Goal: Task Accomplishment & Management: Use online tool/utility

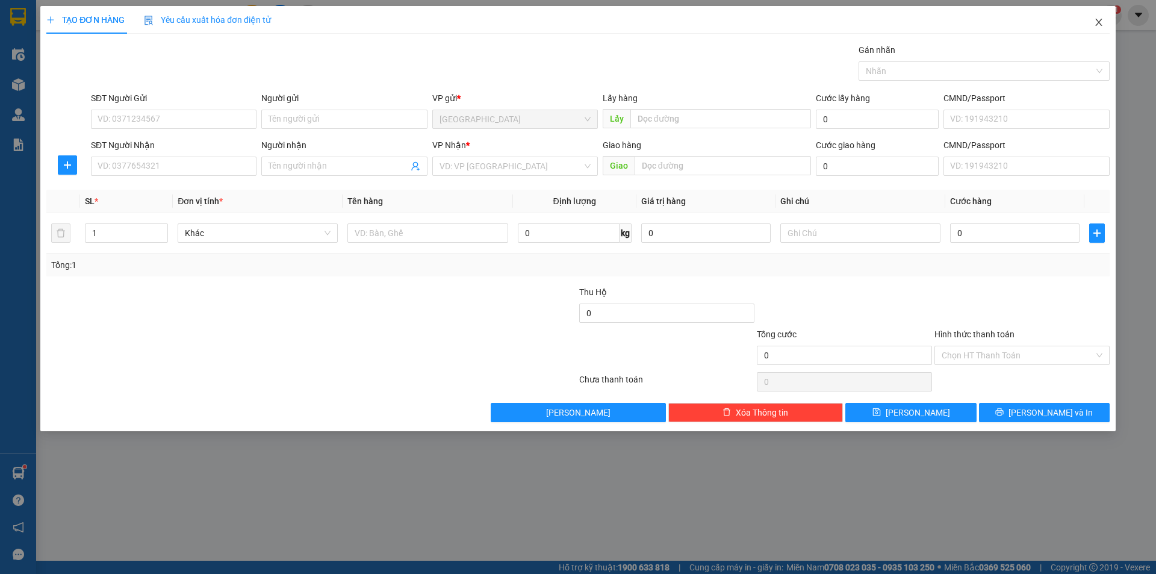
click at [1103, 22] on icon "close" at bounding box center [1099, 22] width 10 height 10
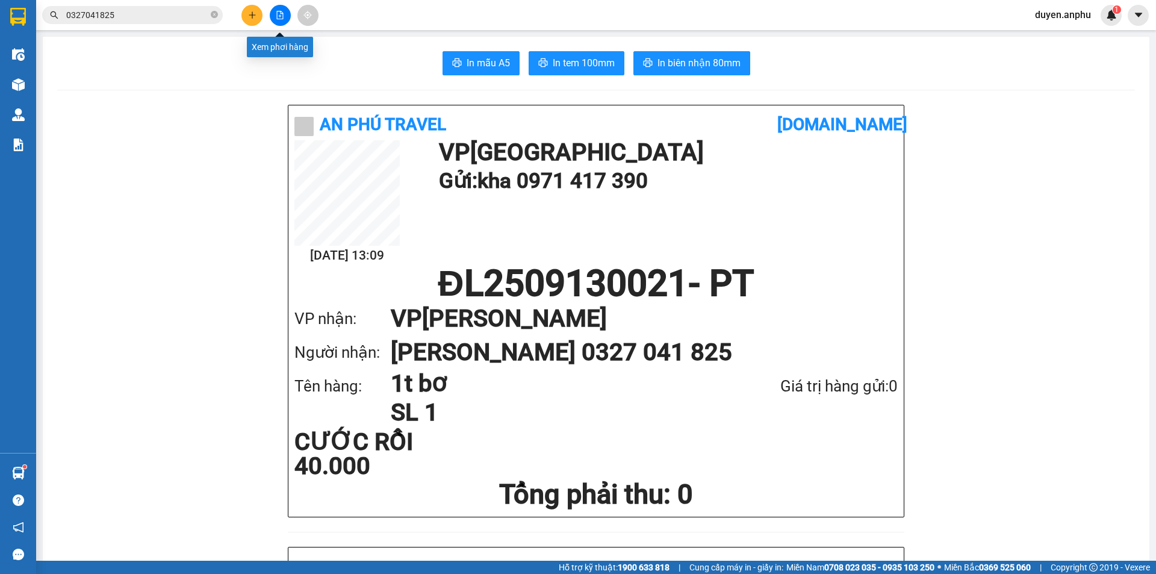
click at [285, 20] on button at bounding box center [280, 15] width 21 height 21
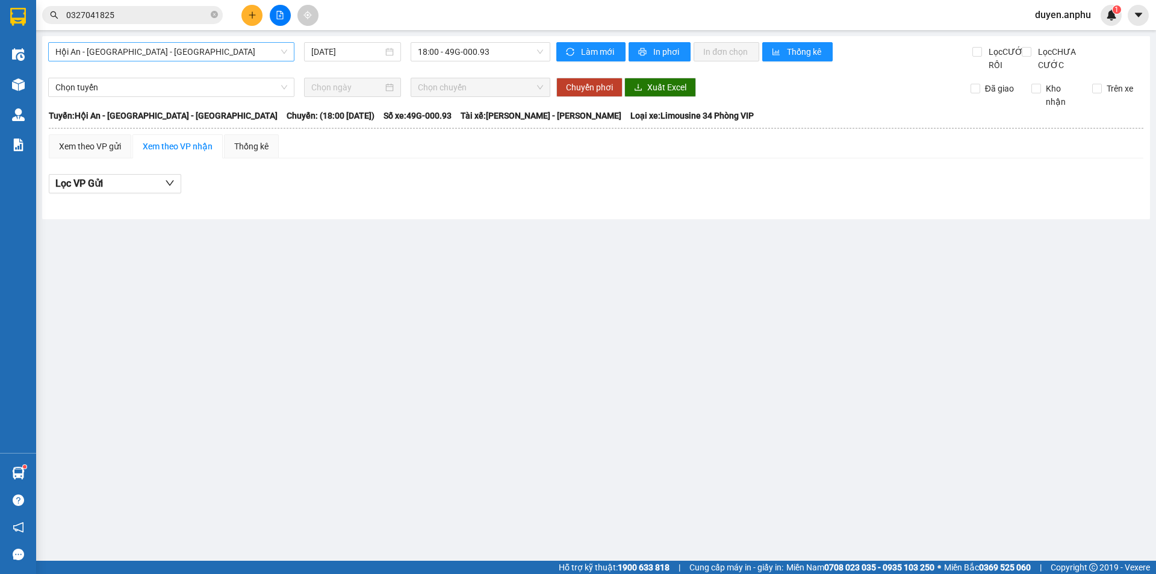
click at [170, 57] on span "Hội An - [GEOGRAPHIC_DATA] - [GEOGRAPHIC_DATA]" at bounding box center [171, 52] width 232 height 18
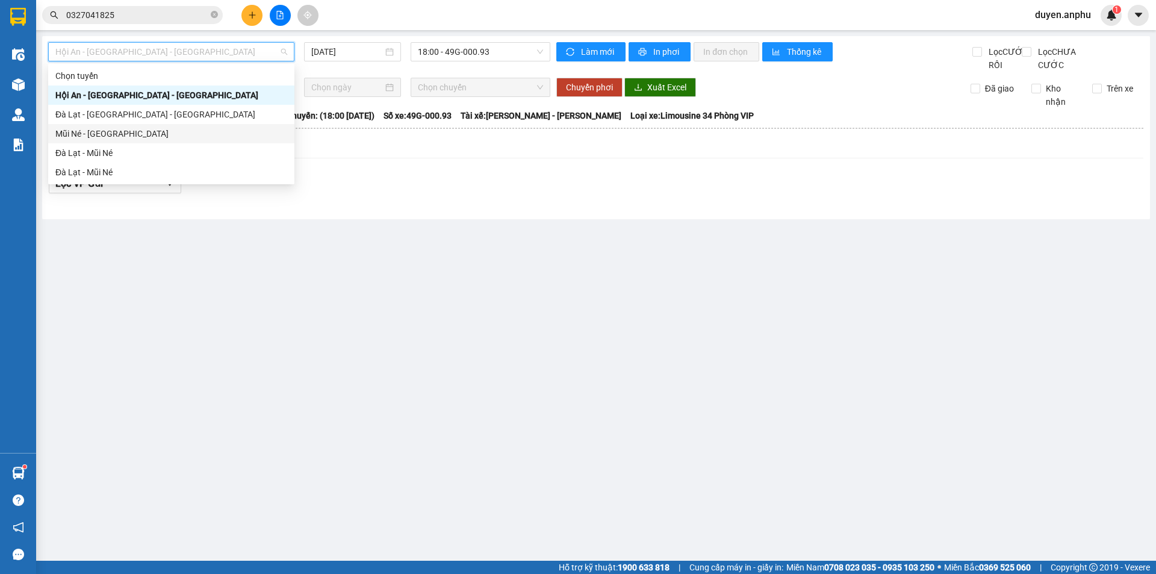
click at [92, 130] on div "Mũi Né - [GEOGRAPHIC_DATA]" at bounding box center [171, 133] width 232 height 13
type input "[DATE]"
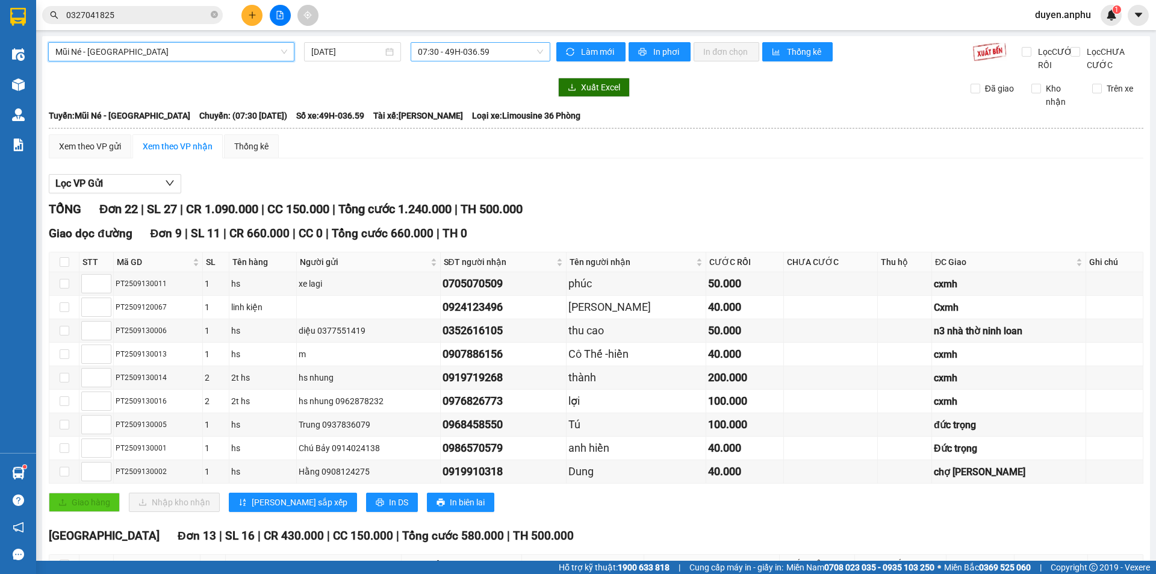
click at [464, 52] on span "07:30 - 49H-036.59" at bounding box center [480, 52] width 125 height 18
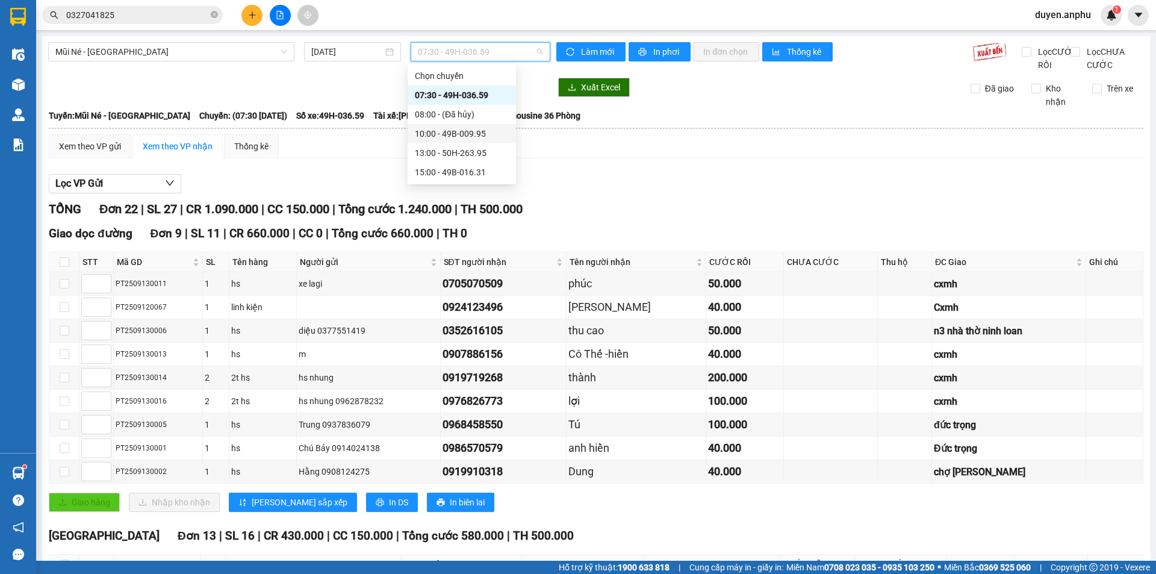
click at [437, 129] on div "10:00 - 49B-009.95" at bounding box center [462, 133] width 94 height 13
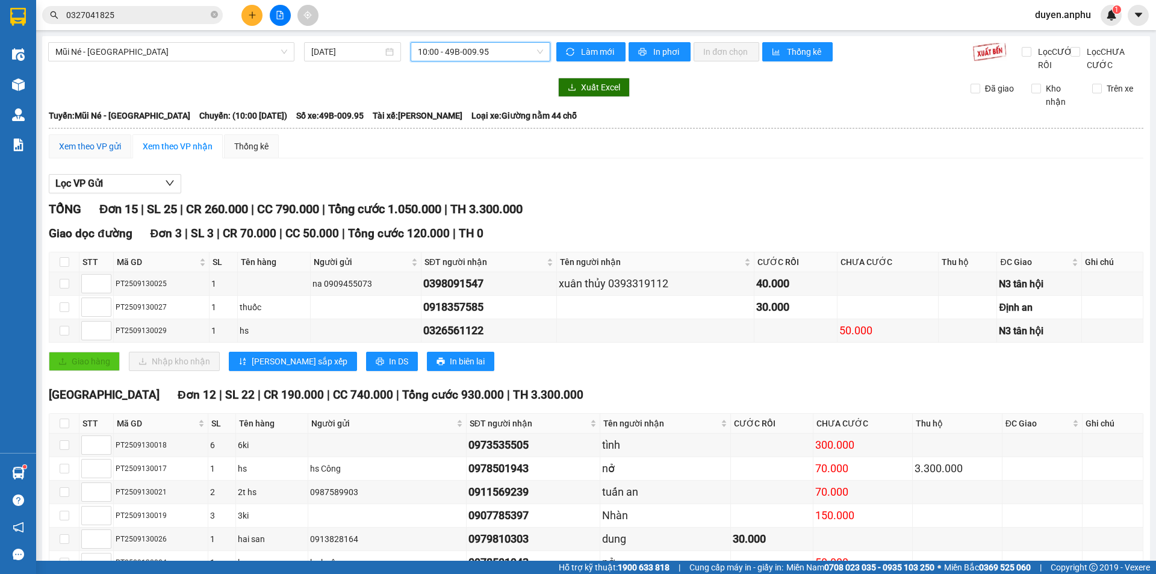
click at [93, 153] on div "Xem theo VP gửi" at bounding box center [90, 146] width 62 height 13
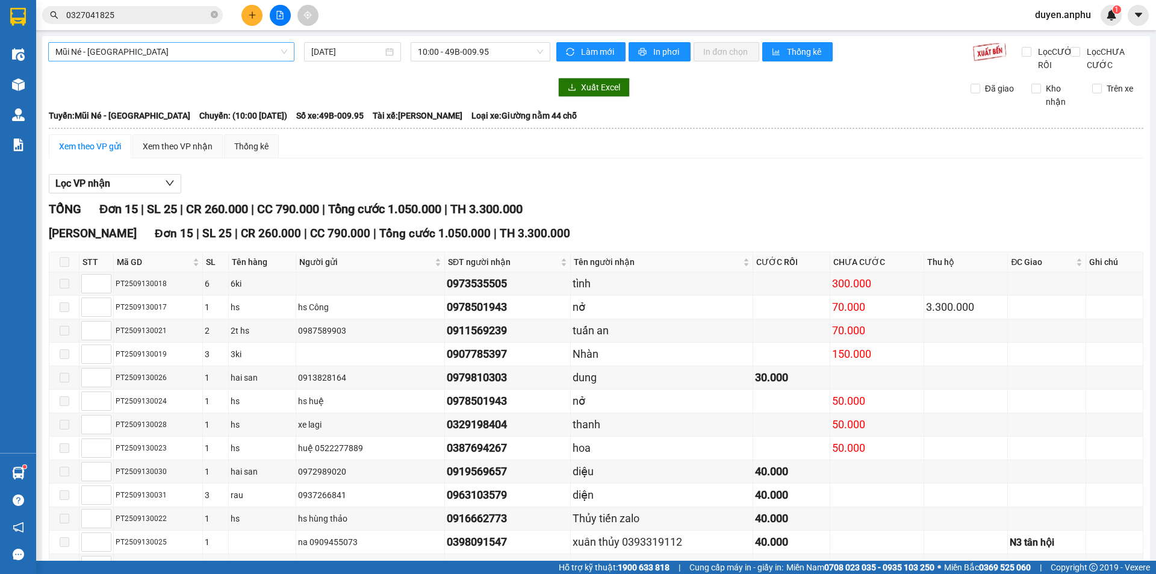
drag, startPoint x: 149, startPoint y: 52, endPoint x: 104, endPoint y: 70, distance: 48.9
click at [149, 52] on span "Mũi Né - [GEOGRAPHIC_DATA]" at bounding box center [171, 52] width 232 height 18
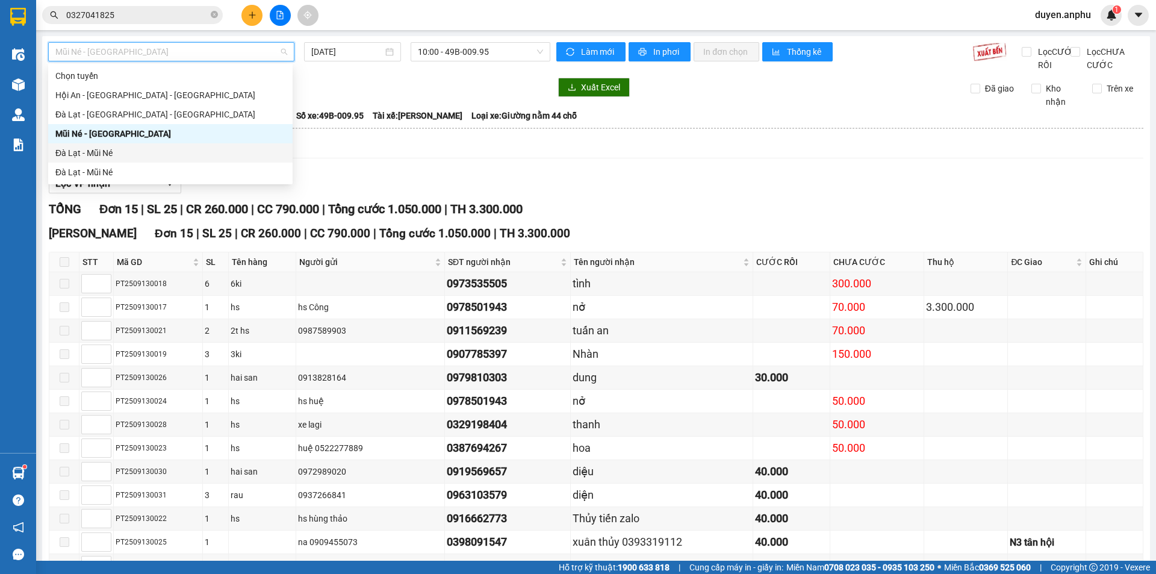
click at [79, 149] on div "Đà Lạt - Mũi Né" at bounding box center [170, 152] width 230 height 13
type input "[DATE]"
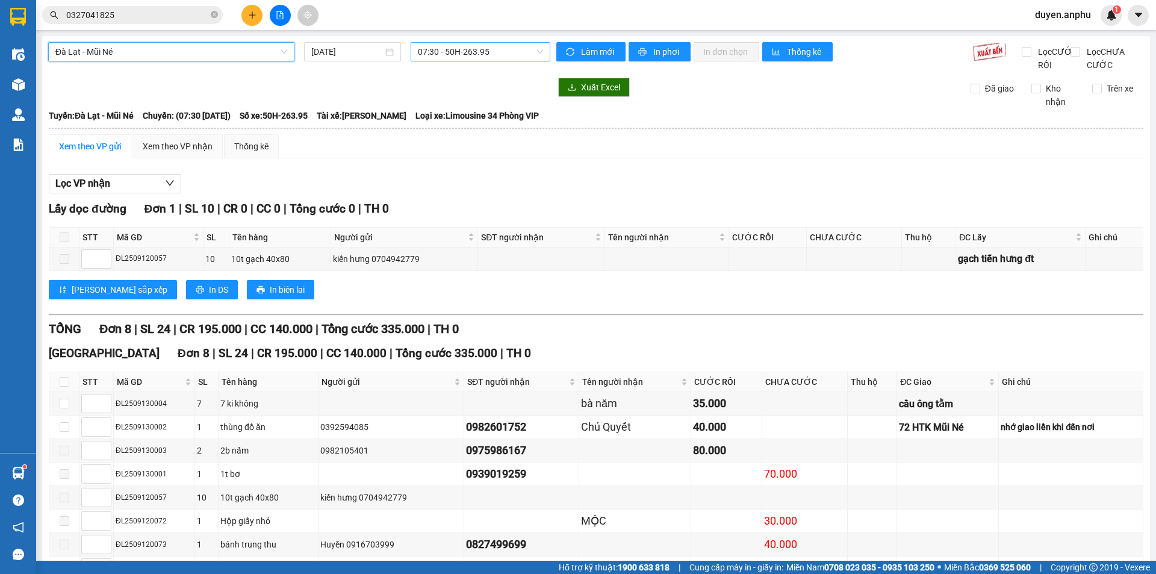
click at [419, 57] on span "07:30 - 50H-263.95" at bounding box center [480, 52] width 125 height 18
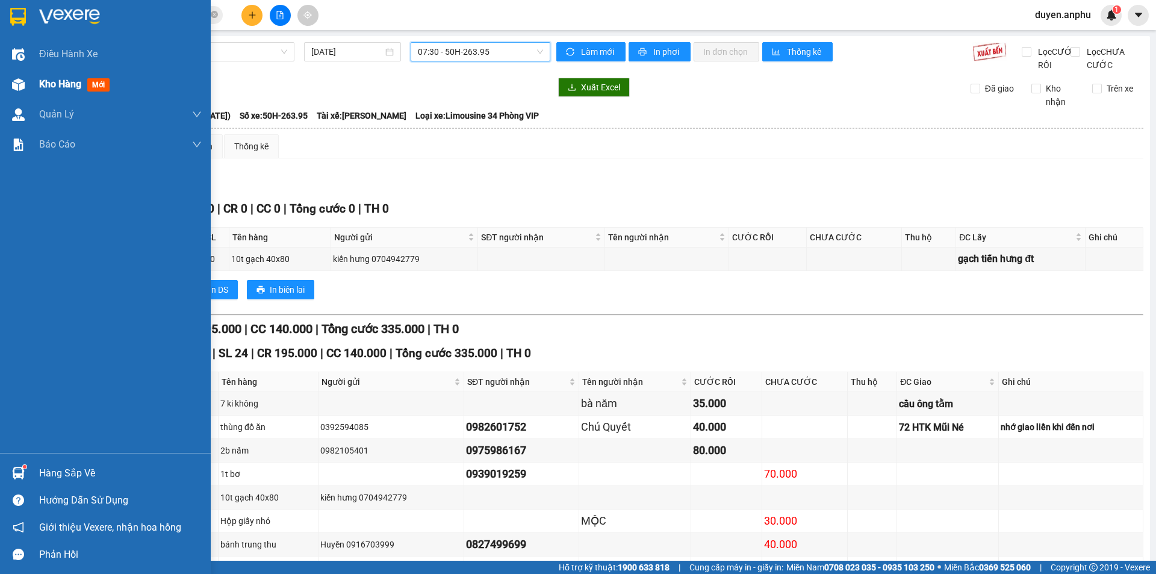
click at [49, 84] on span "Kho hàng" at bounding box center [60, 83] width 42 height 11
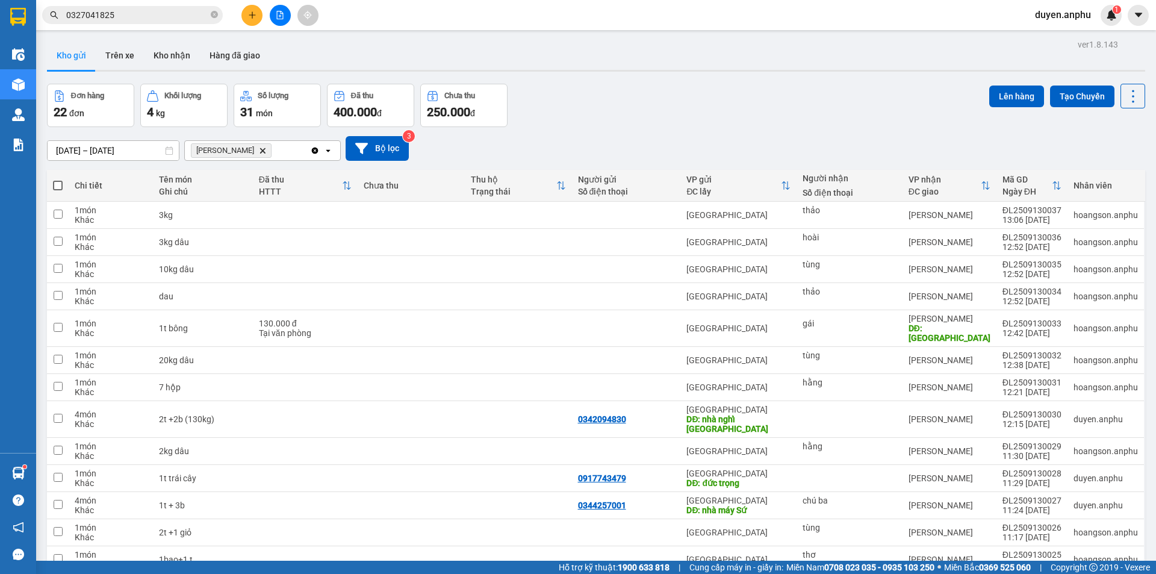
click at [57, 185] on span at bounding box center [58, 186] width 10 height 10
click at [58, 179] on input "checkbox" at bounding box center [58, 179] width 0 height 0
checkbox input "true"
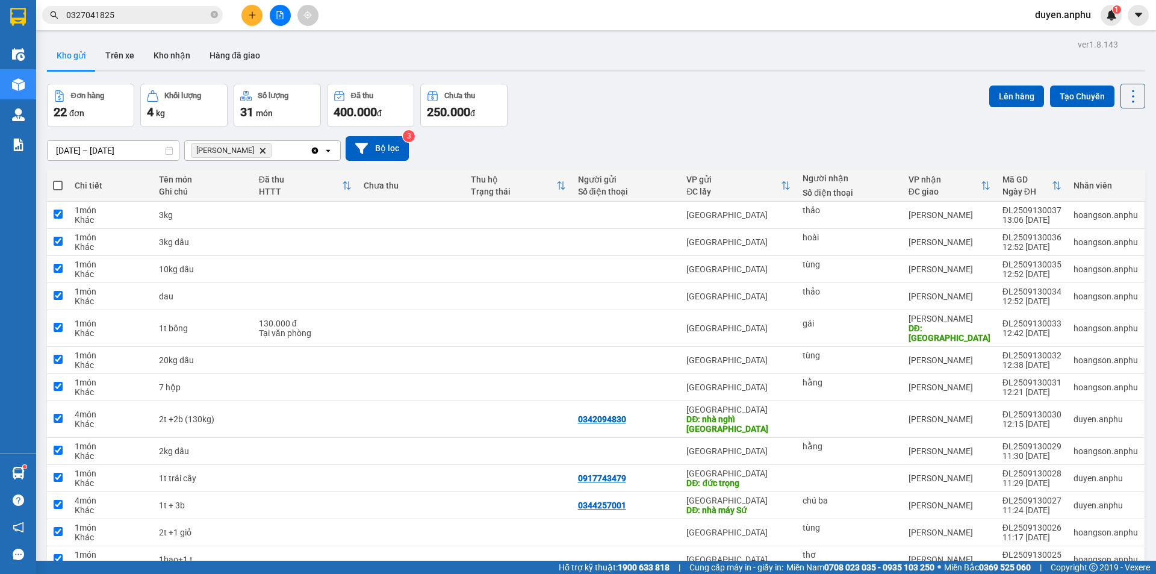
checkbox input "true"
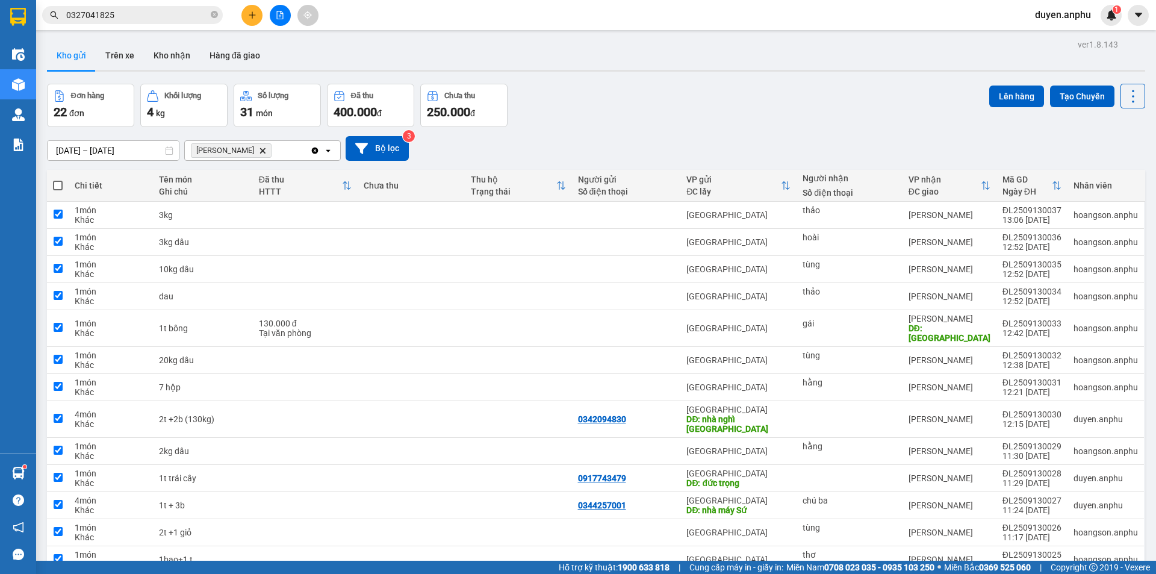
checkbox input "true"
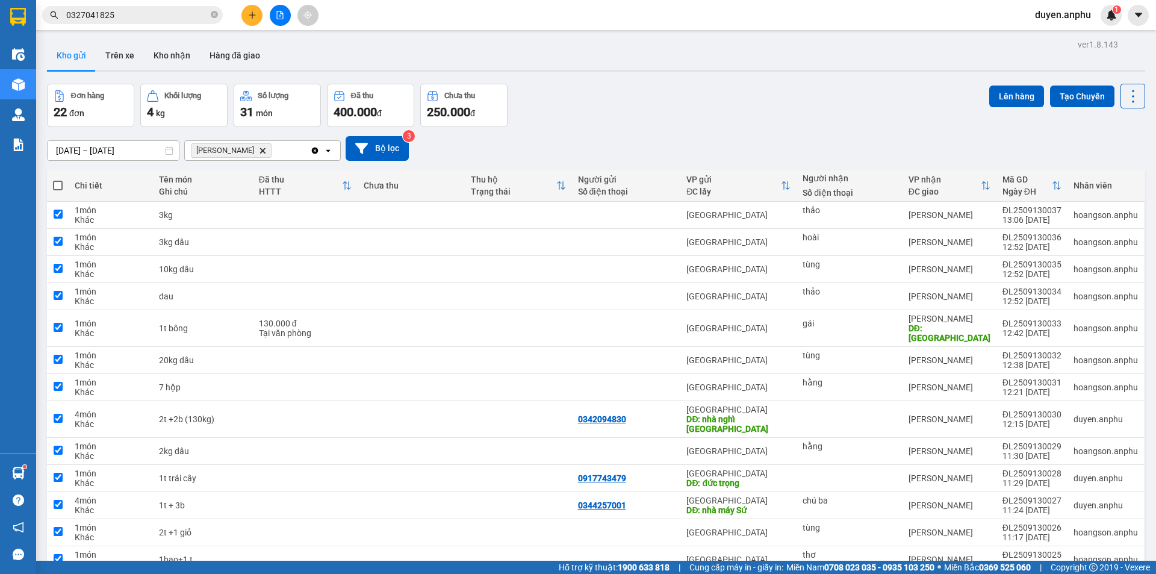
checkbox input "true"
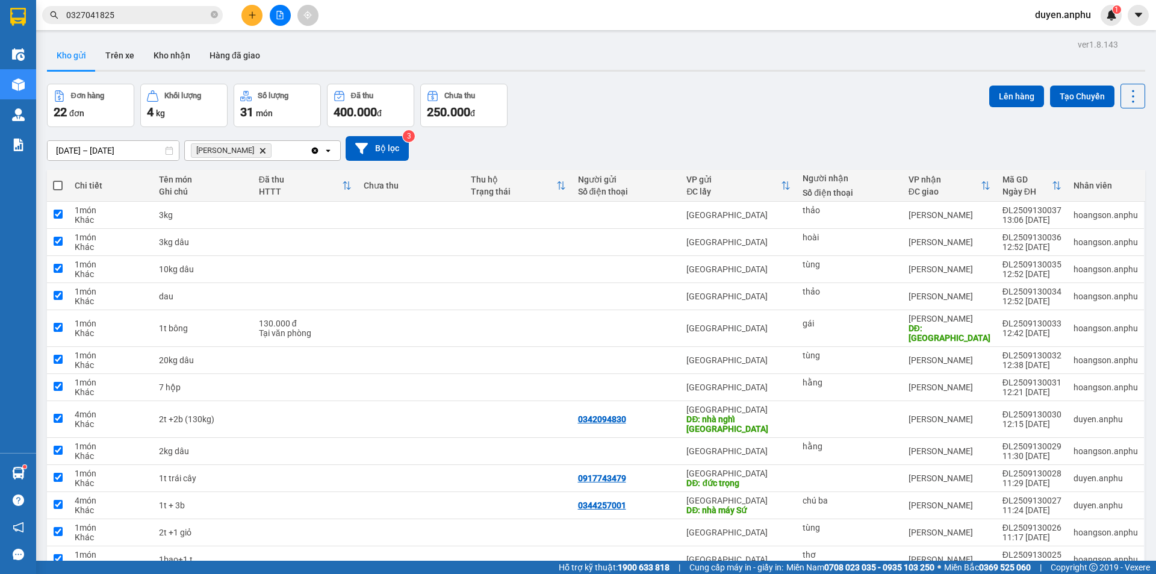
checkbox input "true"
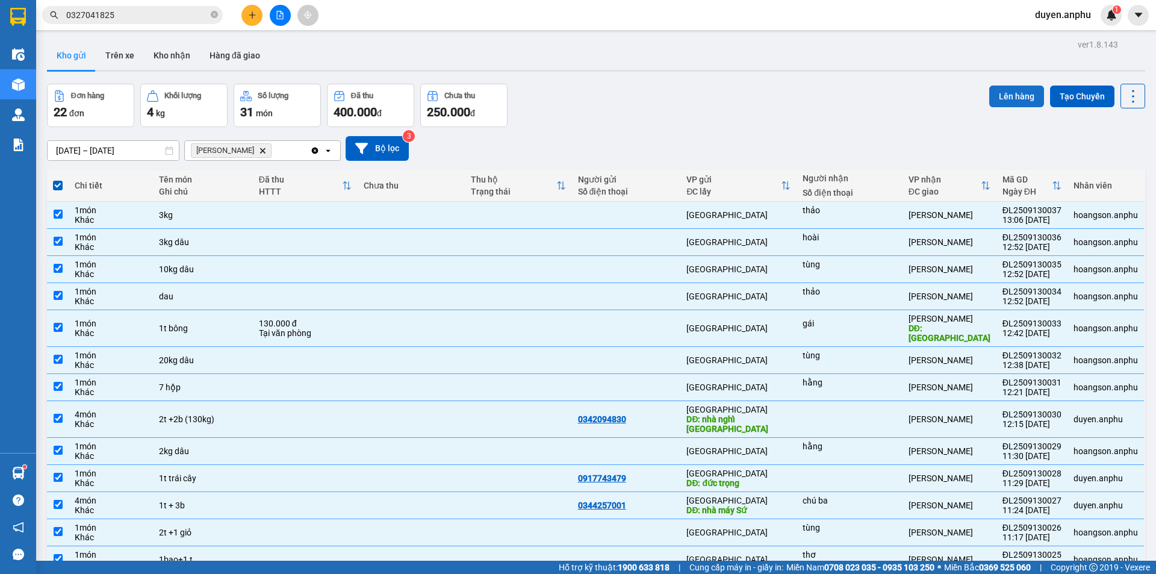
click at [1015, 101] on button "Lên hàng" at bounding box center [1016, 97] width 55 height 22
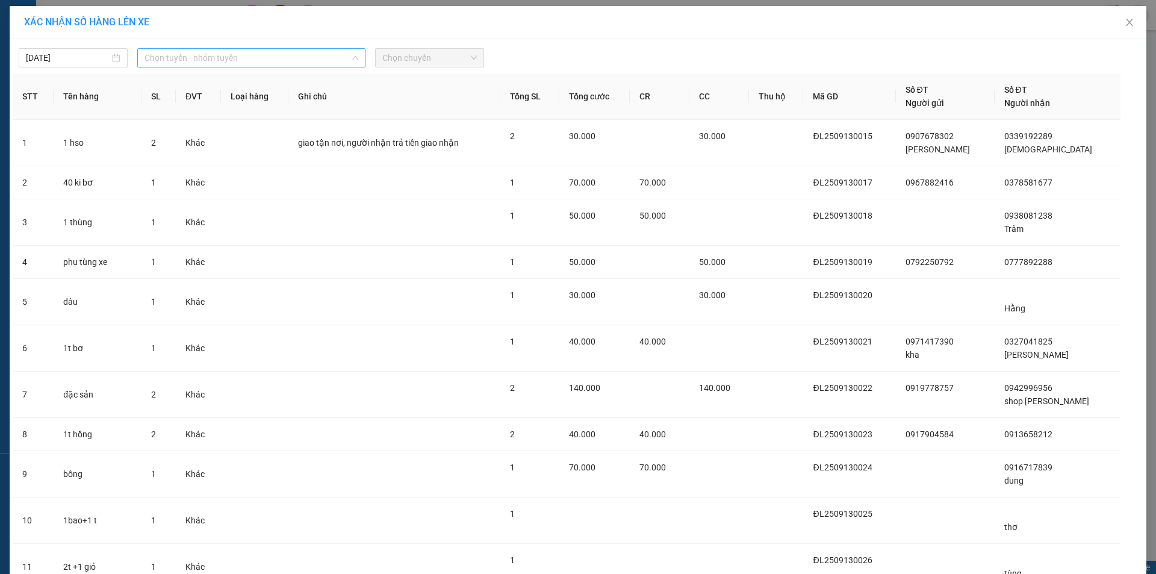
click at [262, 57] on span "Chọn tuyến - nhóm tuyến" at bounding box center [252, 58] width 214 height 18
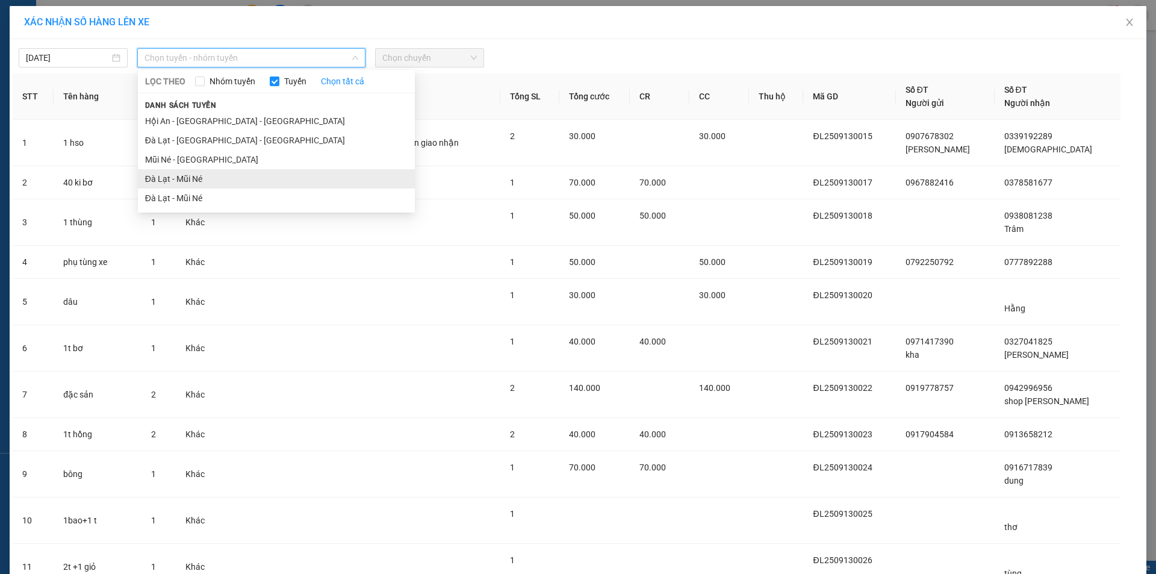
click at [181, 173] on li "Đà Lạt - Mũi Né" at bounding box center [276, 178] width 277 height 19
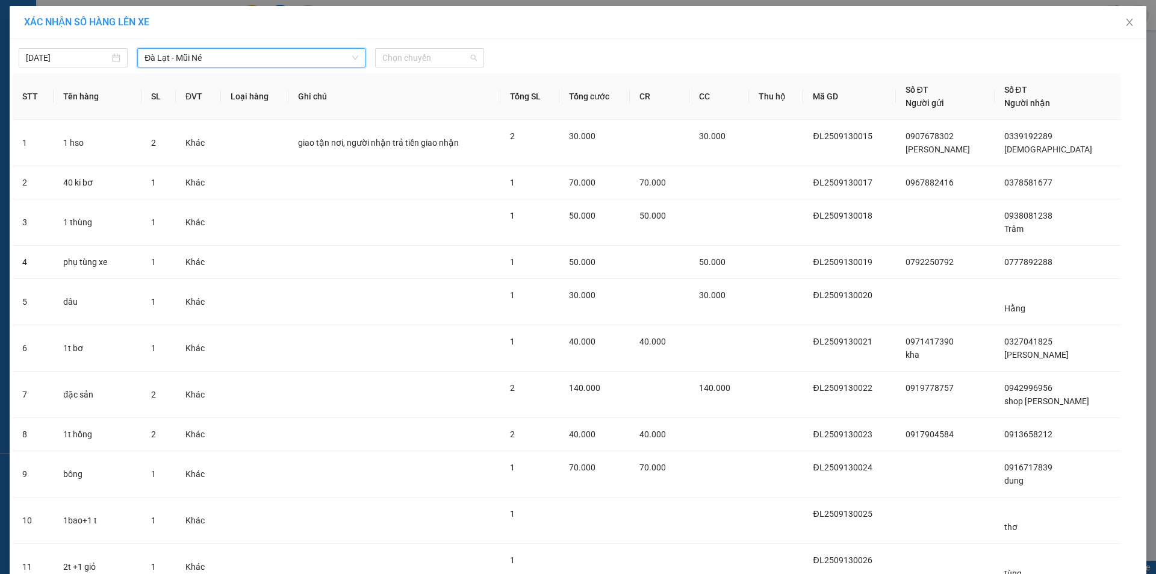
drag, startPoint x: 429, startPoint y: 58, endPoint x: 408, endPoint y: 93, distance: 40.5
click at [428, 58] on span "Chọn chuyến" at bounding box center [429, 58] width 95 height 18
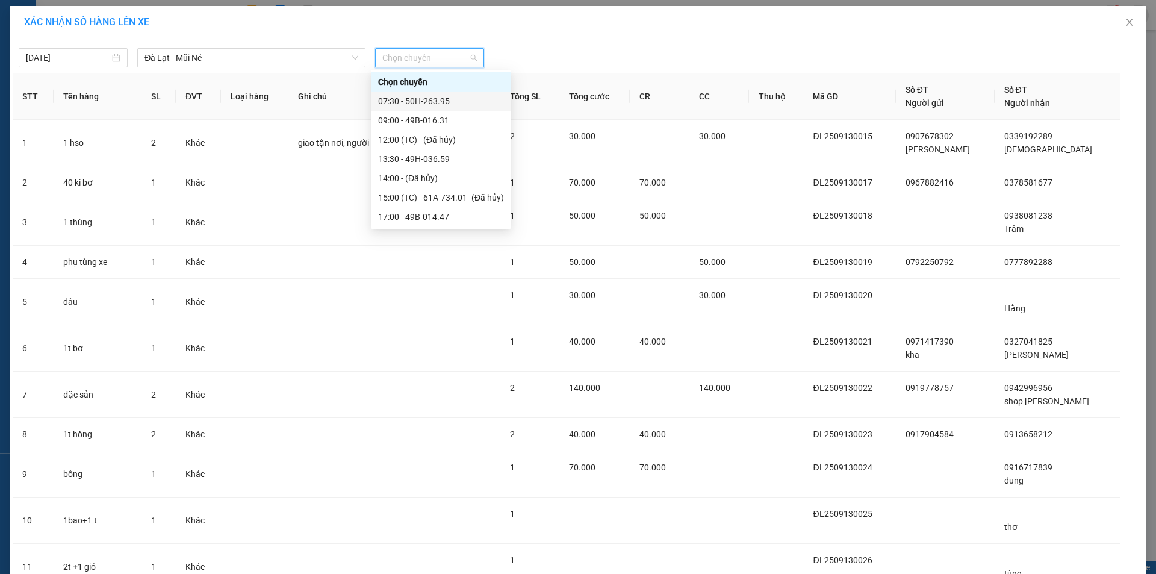
click at [405, 104] on div "07:30 - 50H-263.95" at bounding box center [441, 101] width 126 height 13
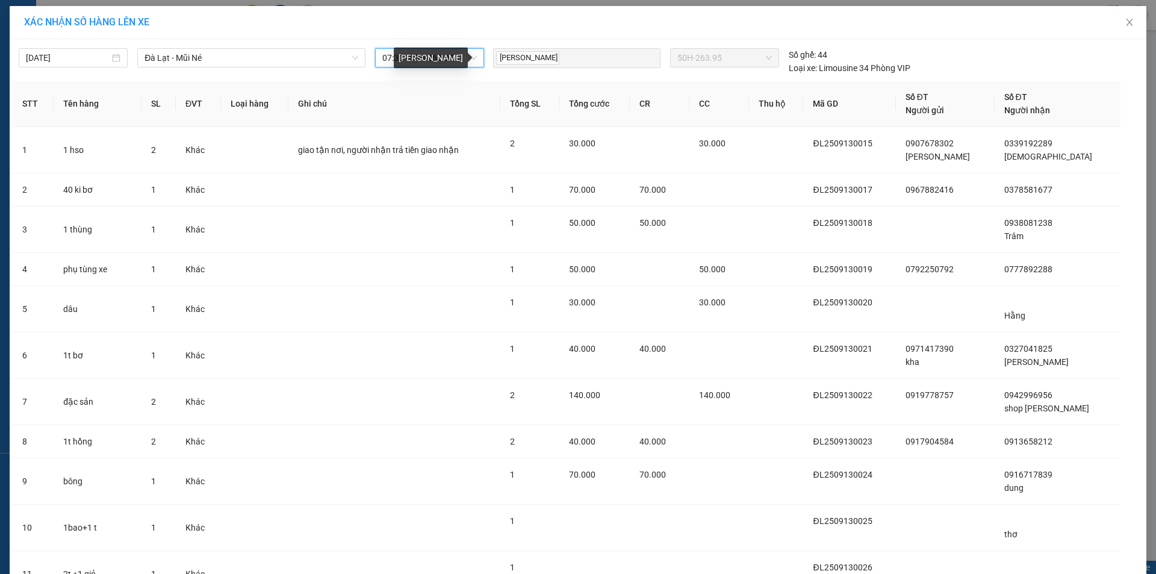
click at [556, 56] on span "[PERSON_NAME]" at bounding box center [527, 58] width 63 height 14
click at [364, 57] on div "[GEOGRAPHIC_DATA] - Mũi Né LỌC THEO Nhóm tuyến Tuyến Chọn tất cả Danh sách tuyế…" at bounding box center [251, 57] width 238 height 19
click at [384, 55] on span "07:30 - 50H-263.95" at bounding box center [429, 58] width 95 height 18
click at [411, 55] on span "07:30 - 50H-263.95" at bounding box center [429, 58] width 95 height 18
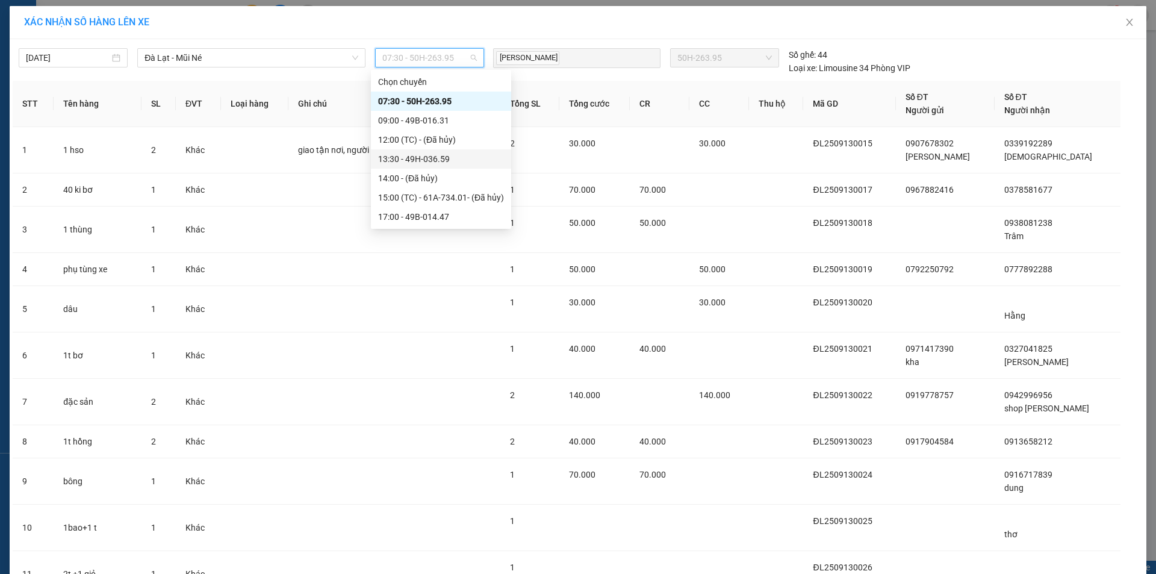
click at [410, 160] on div "13:30 - 49H-036.59" at bounding box center [441, 158] width 126 height 13
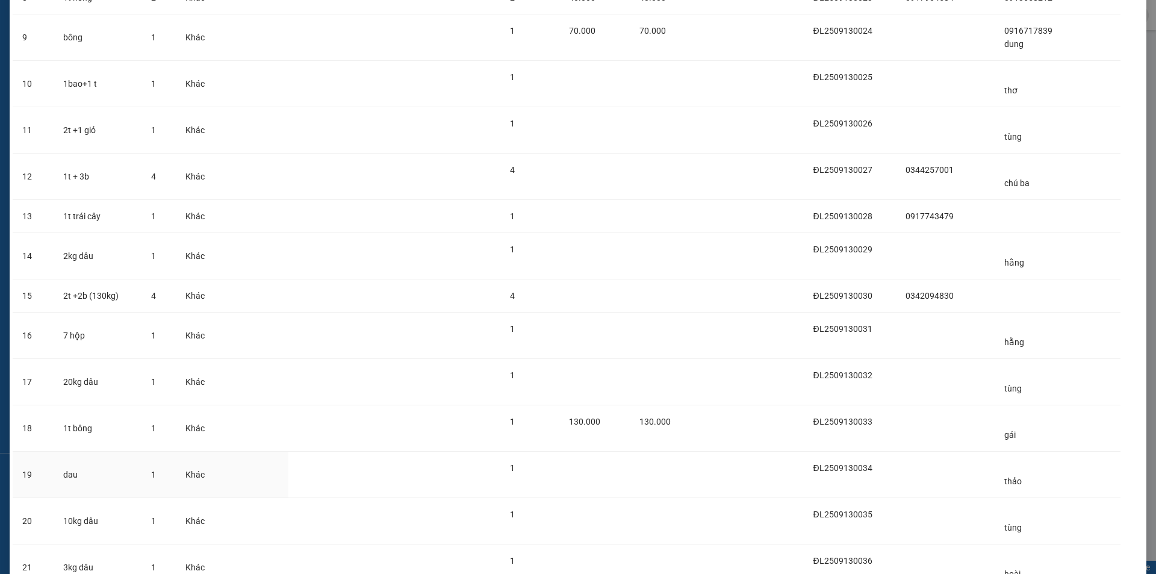
scroll to position [595, 0]
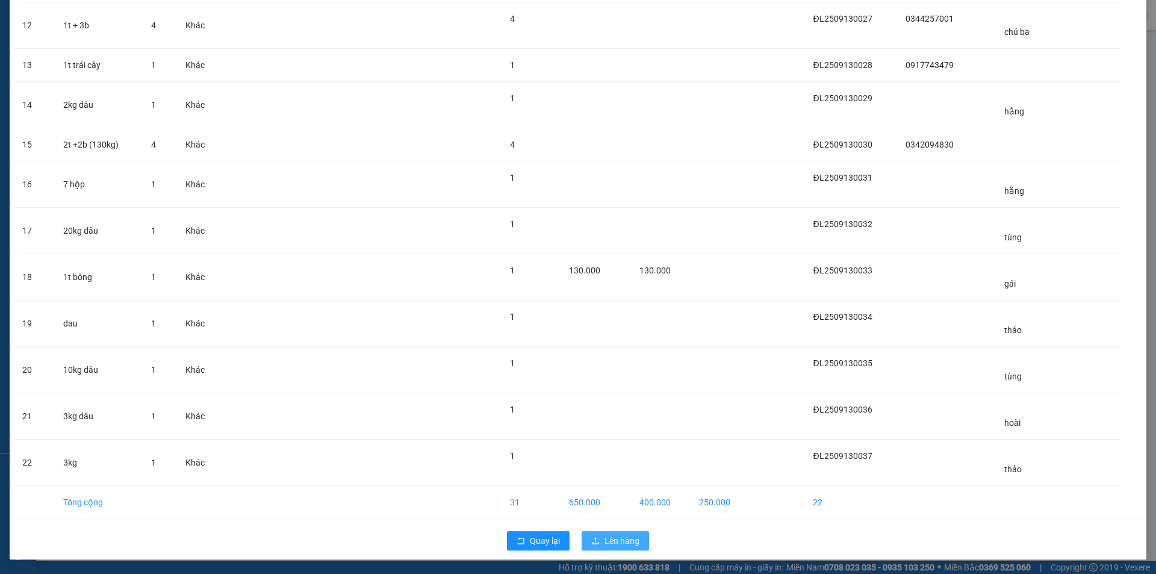
click at [619, 535] on span "Lên hàng" at bounding box center [622, 540] width 35 height 13
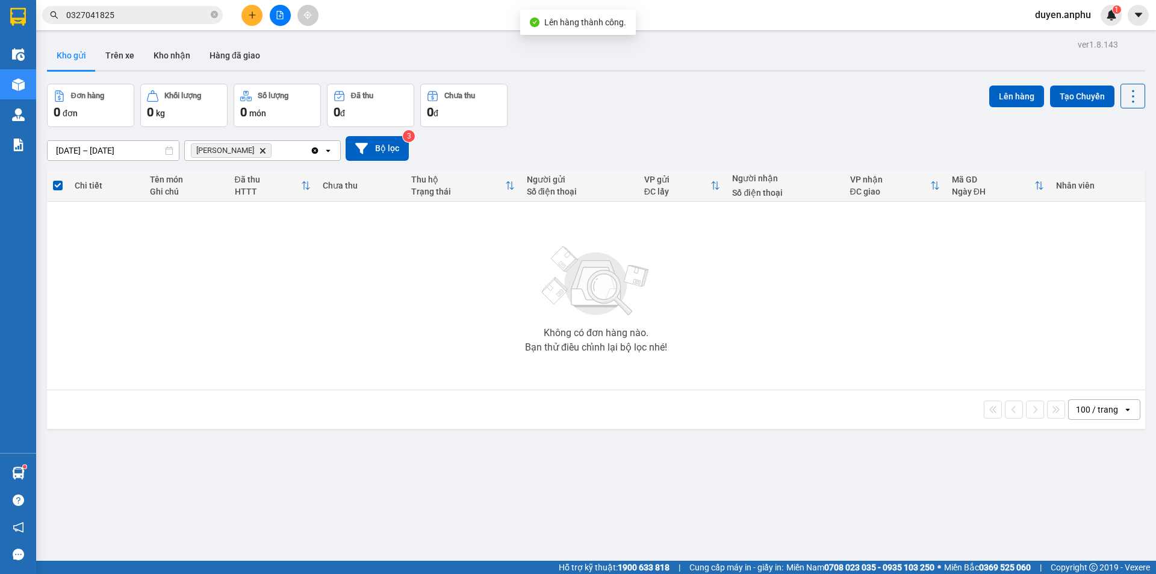
click at [276, 18] on icon "file-add" at bounding box center [280, 15] width 8 height 8
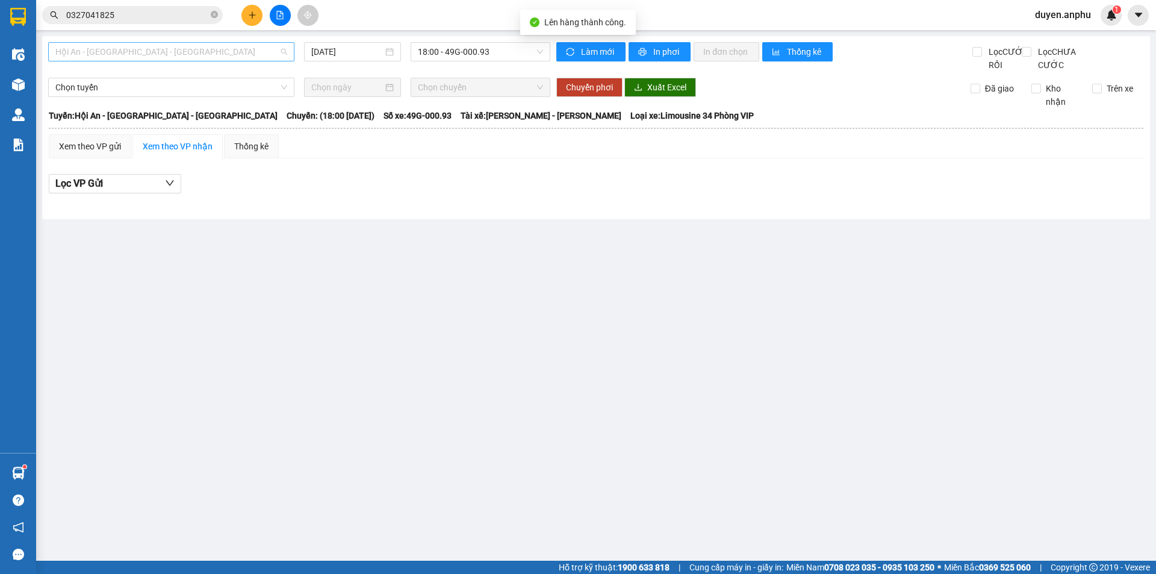
click at [149, 48] on span "Hội An - [GEOGRAPHIC_DATA] - [GEOGRAPHIC_DATA]" at bounding box center [171, 52] width 232 height 18
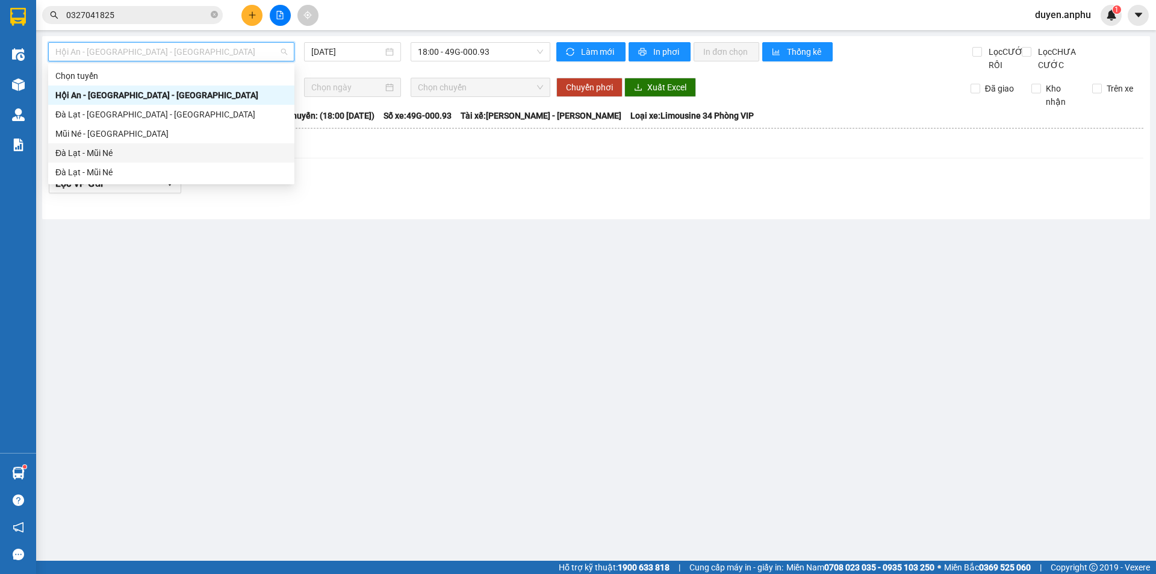
click at [119, 154] on div "Đà Lạt - Mũi Né" at bounding box center [171, 152] width 232 height 13
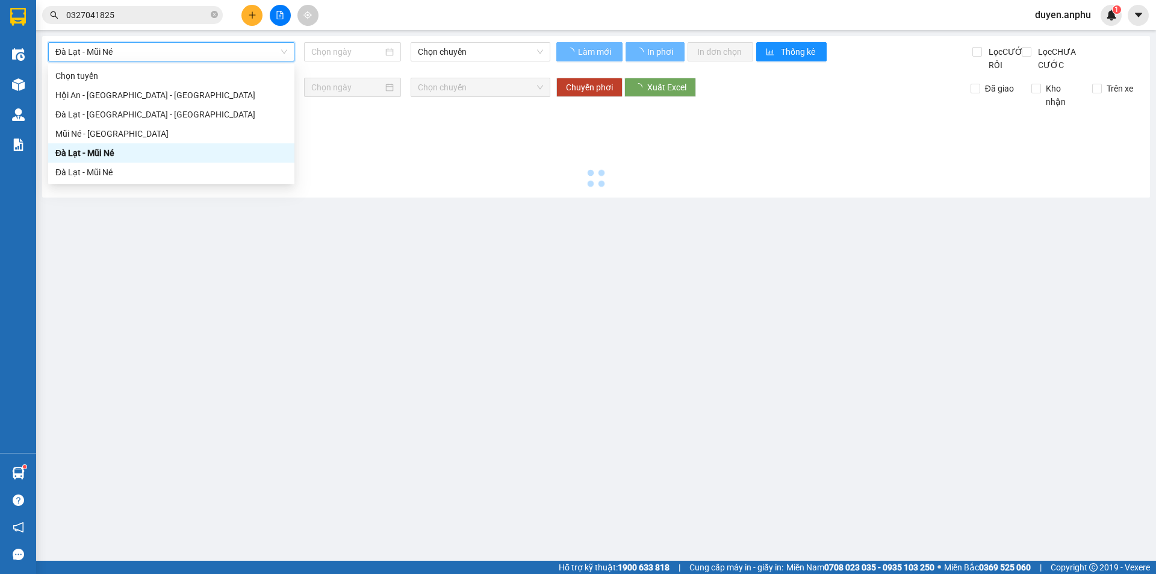
type input "[DATE]"
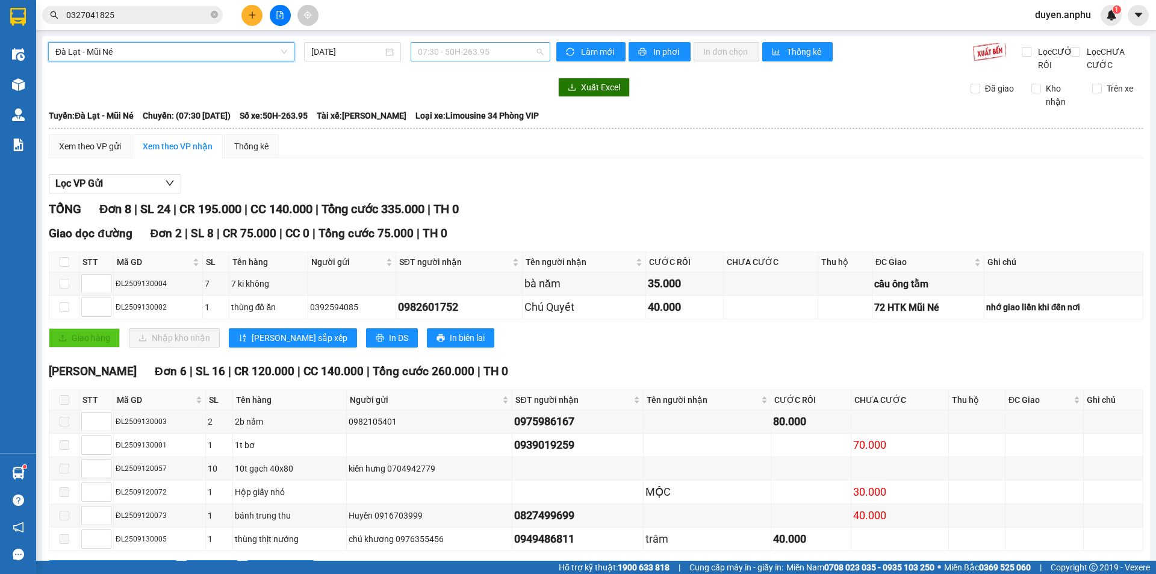
click at [443, 48] on span "07:30 - 50H-263.95" at bounding box center [480, 52] width 125 height 18
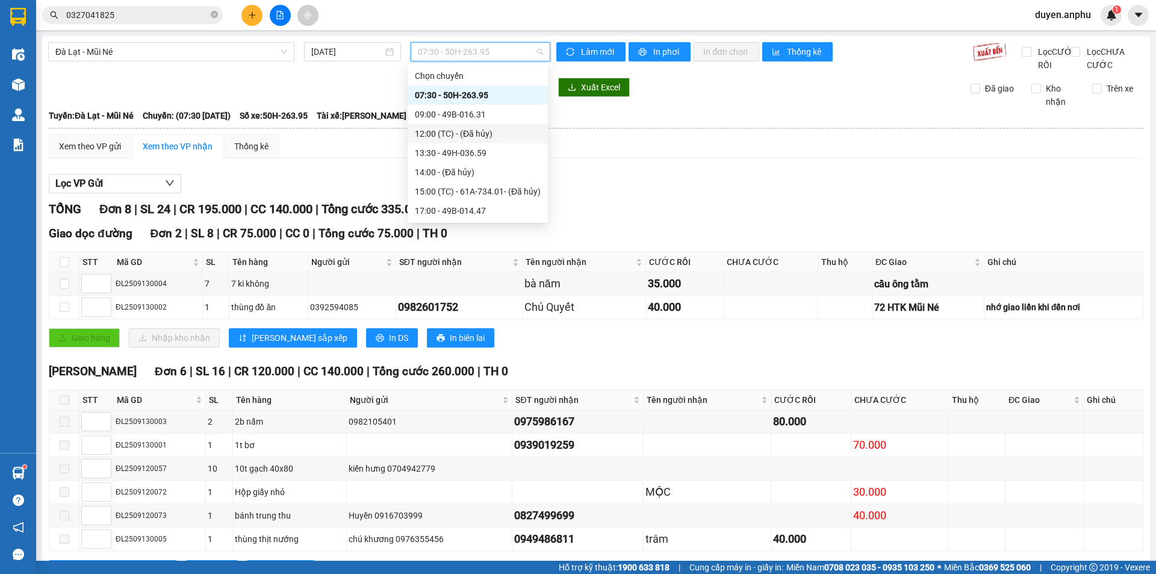
click at [437, 142] on div "12:00 (TC) - (Đã hủy)" at bounding box center [478, 133] width 140 height 19
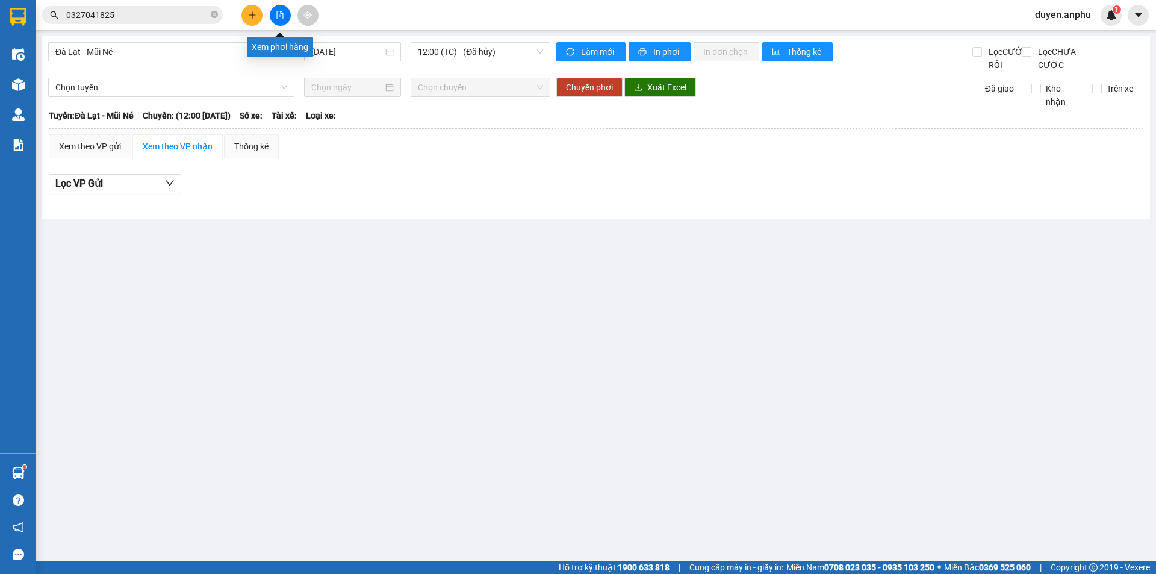
click at [277, 12] on icon "file-add" at bounding box center [280, 15] width 7 height 8
click at [450, 52] on span "12:00 (TC) - (Đã hủy)" at bounding box center [480, 52] width 125 height 18
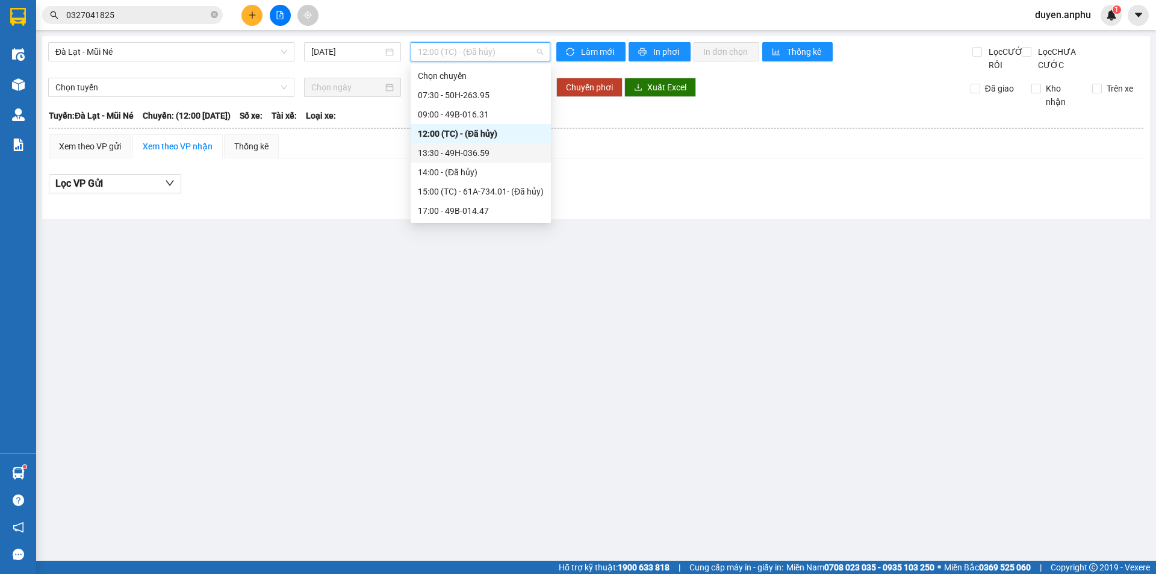
click at [448, 152] on div "13:30 - 49H-036.59" at bounding box center [481, 152] width 126 height 13
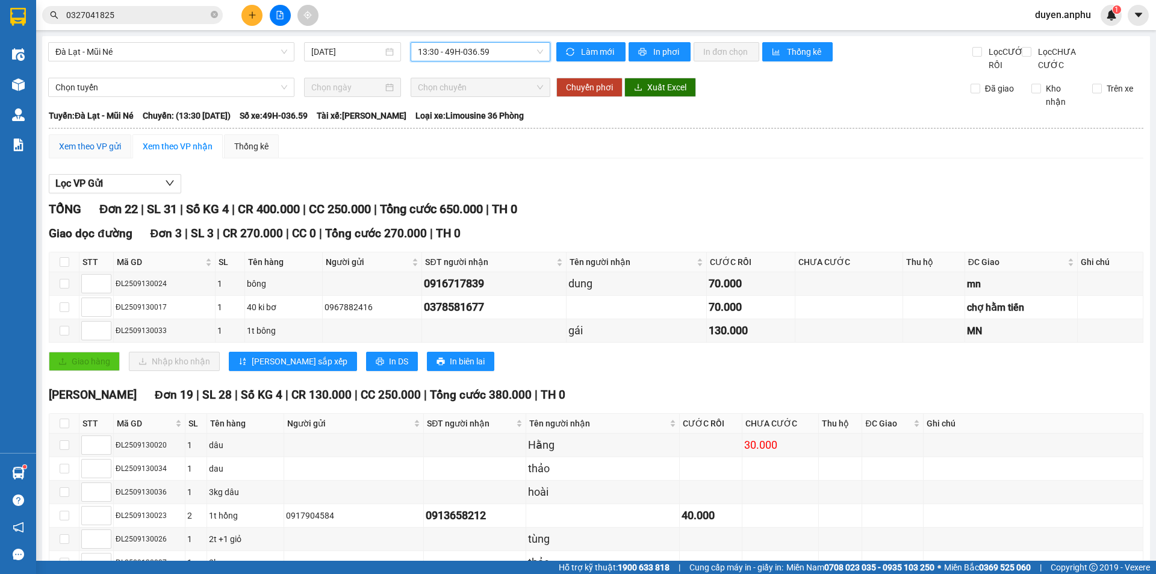
click at [93, 153] on div "Xem theo VP gửi" at bounding box center [90, 146] width 62 height 13
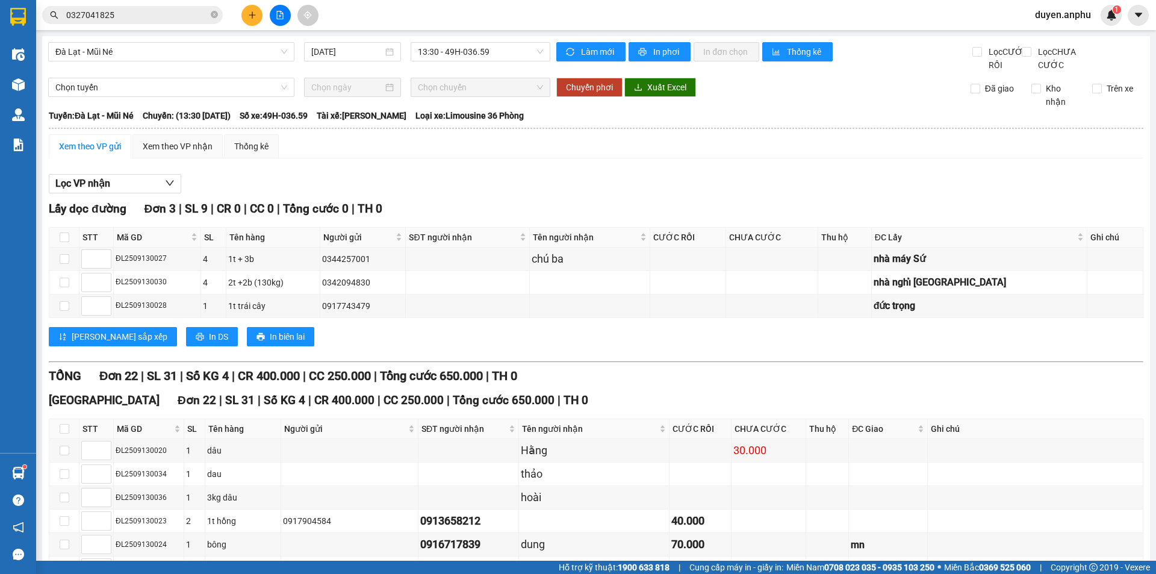
click at [103, 153] on div "Xem theo VP gửi" at bounding box center [90, 146] width 62 height 13
click at [172, 153] on div "Xem theo VP nhận" at bounding box center [178, 146] width 70 height 13
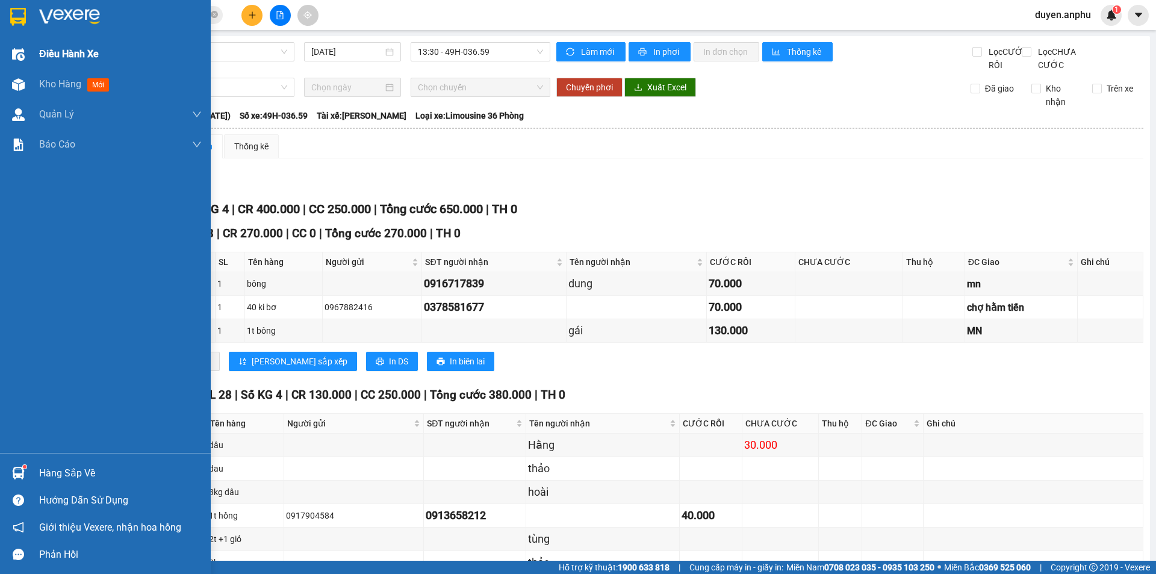
click at [52, 58] on span "Điều hành xe" at bounding box center [69, 53] width 60 height 15
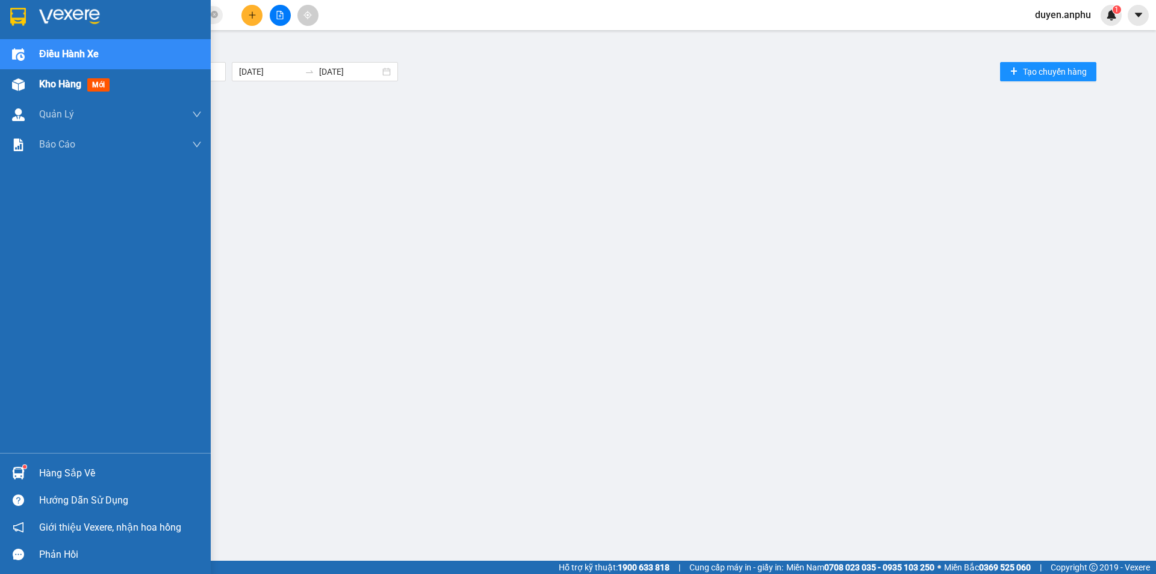
click at [57, 80] on span "Kho hàng" at bounding box center [60, 83] width 42 height 11
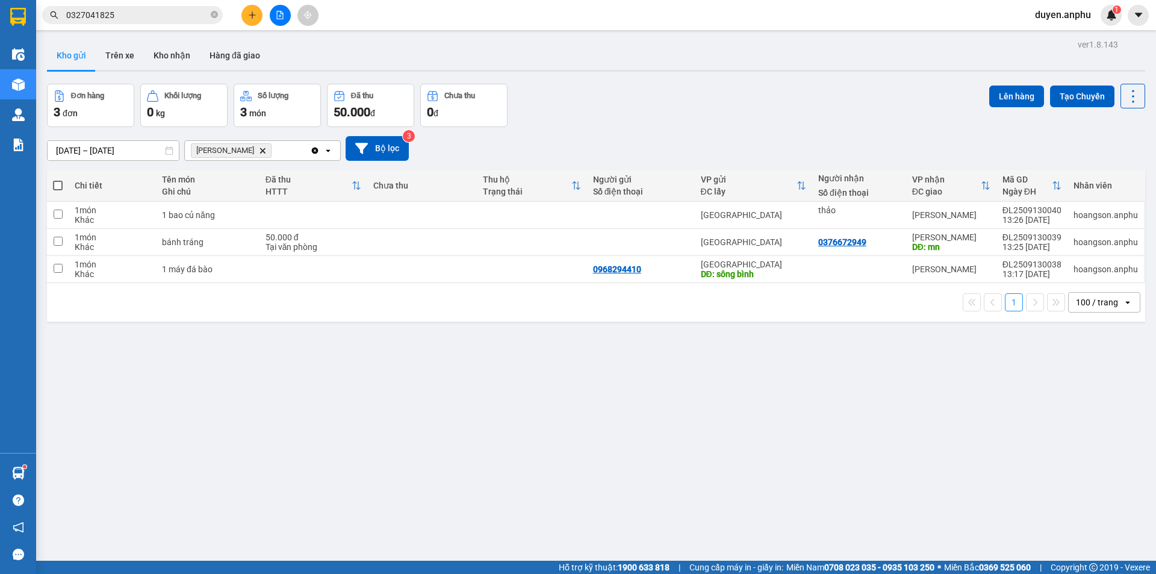
click at [63, 185] on span at bounding box center [58, 186] width 10 height 10
click at [58, 179] on input "checkbox" at bounding box center [58, 179] width 0 height 0
checkbox input "true"
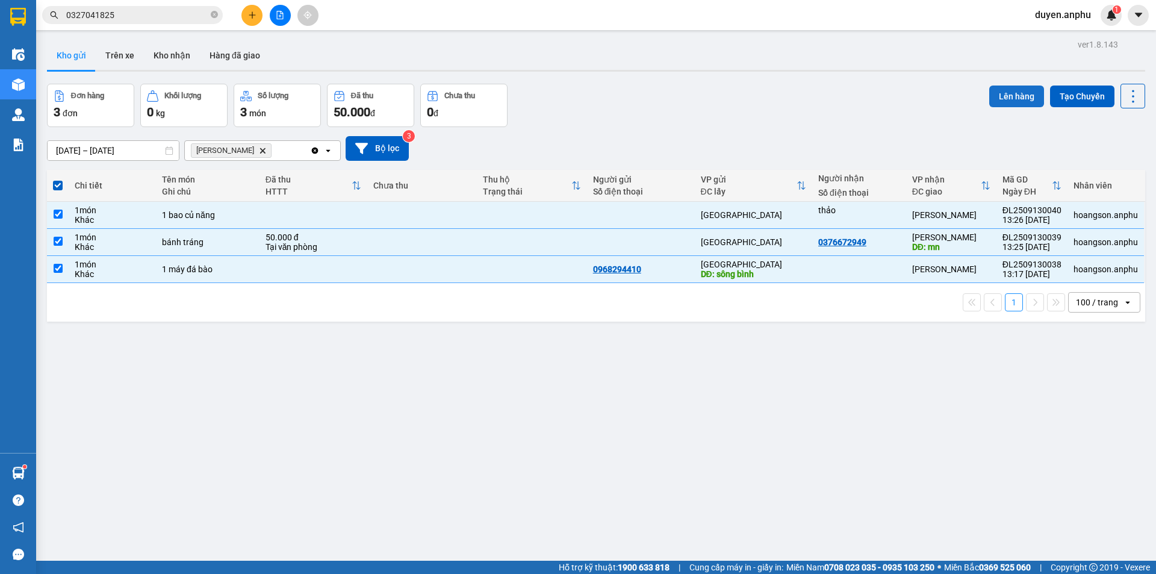
click at [1006, 100] on button "Lên hàng" at bounding box center [1016, 97] width 55 height 22
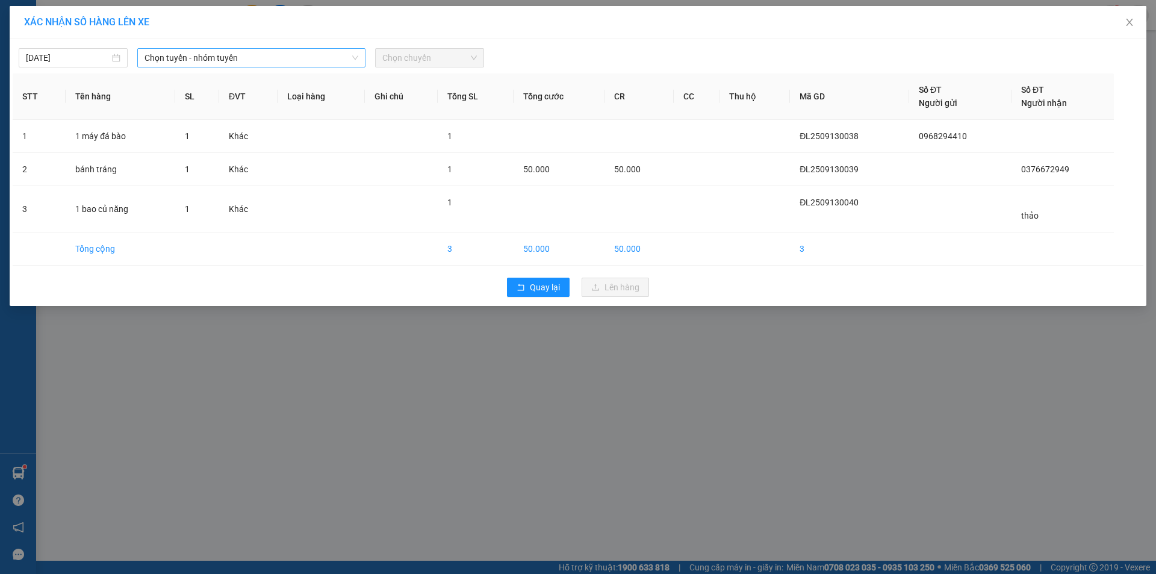
click at [246, 59] on span "Chọn tuyến - nhóm tuyến" at bounding box center [252, 58] width 214 height 18
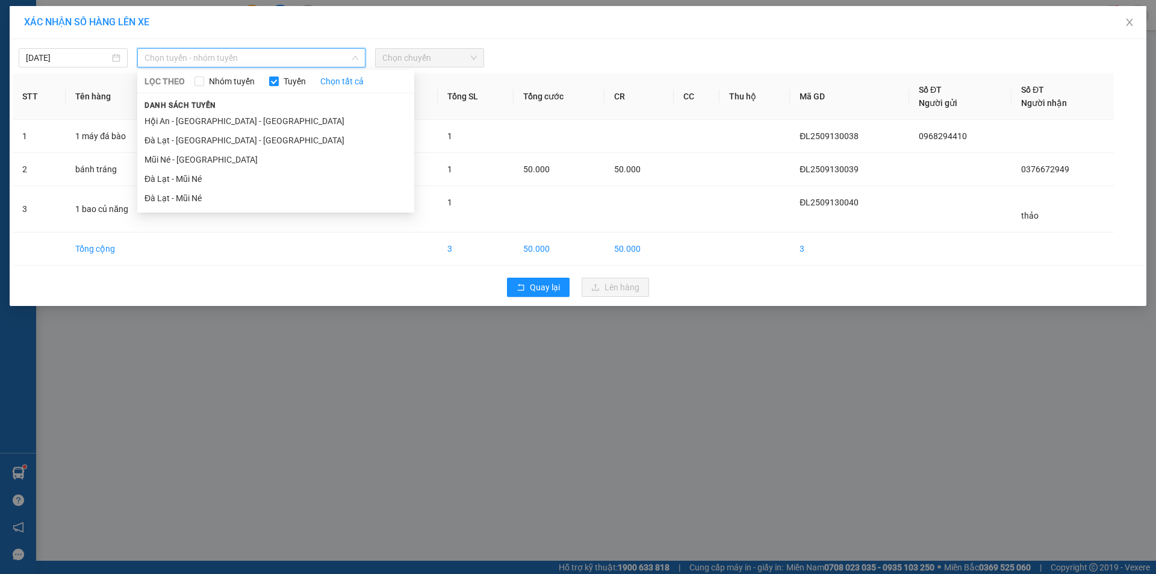
drag, startPoint x: 175, startPoint y: 181, endPoint x: 369, endPoint y: 99, distance: 210.8
click at [177, 179] on li "Đà Lạt - Mũi Né" at bounding box center [275, 178] width 277 height 19
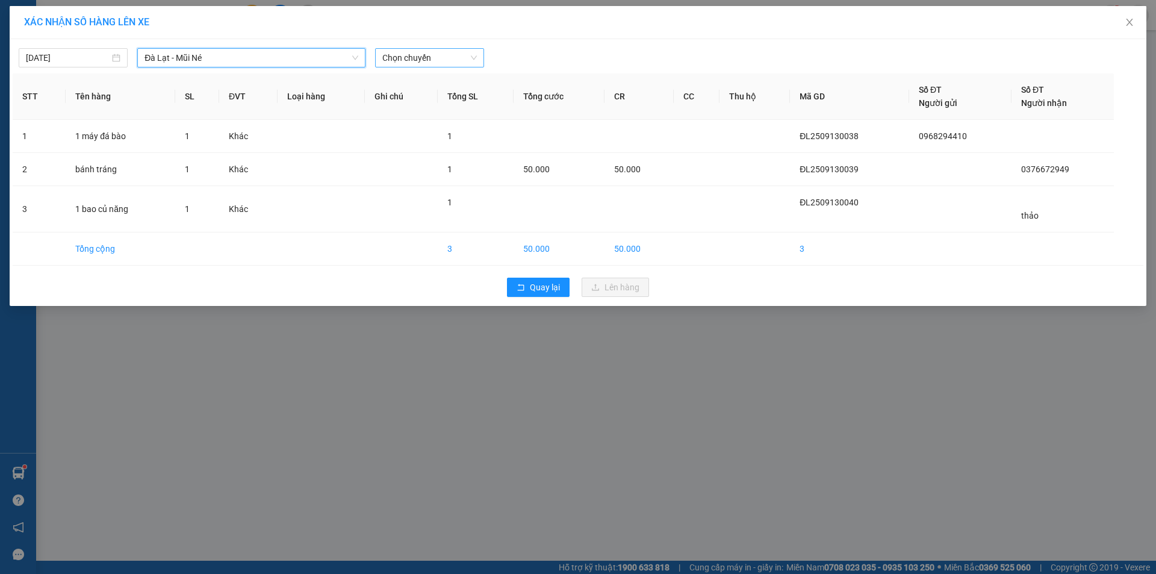
click at [431, 61] on span "Chọn chuyến" at bounding box center [429, 58] width 95 height 18
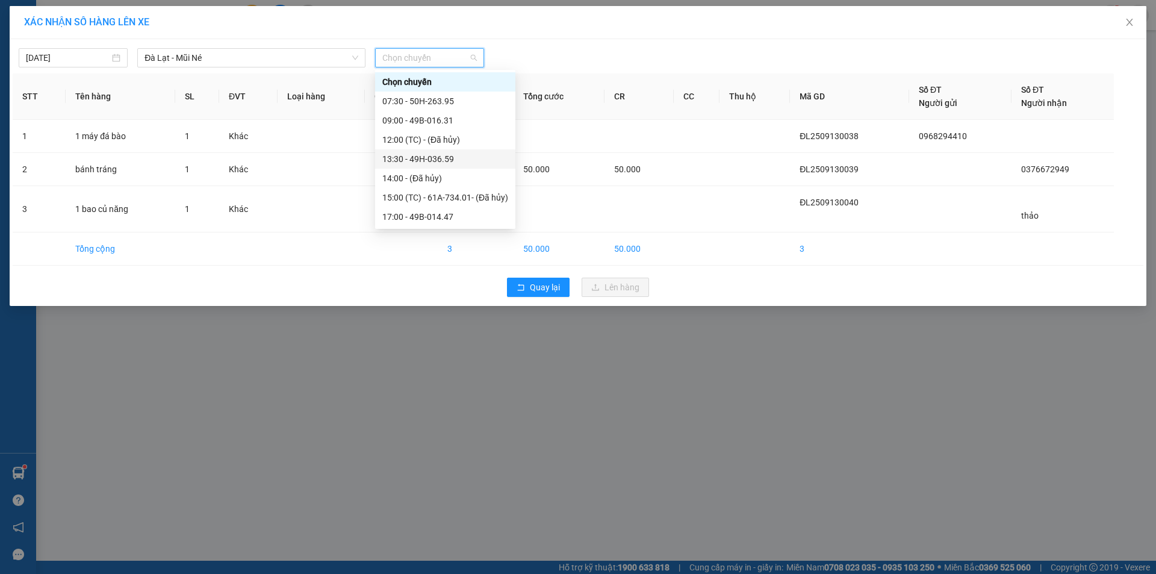
click at [397, 157] on div "13:30 - 49H-036.59" at bounding box center [445, 158] width 126 height 13
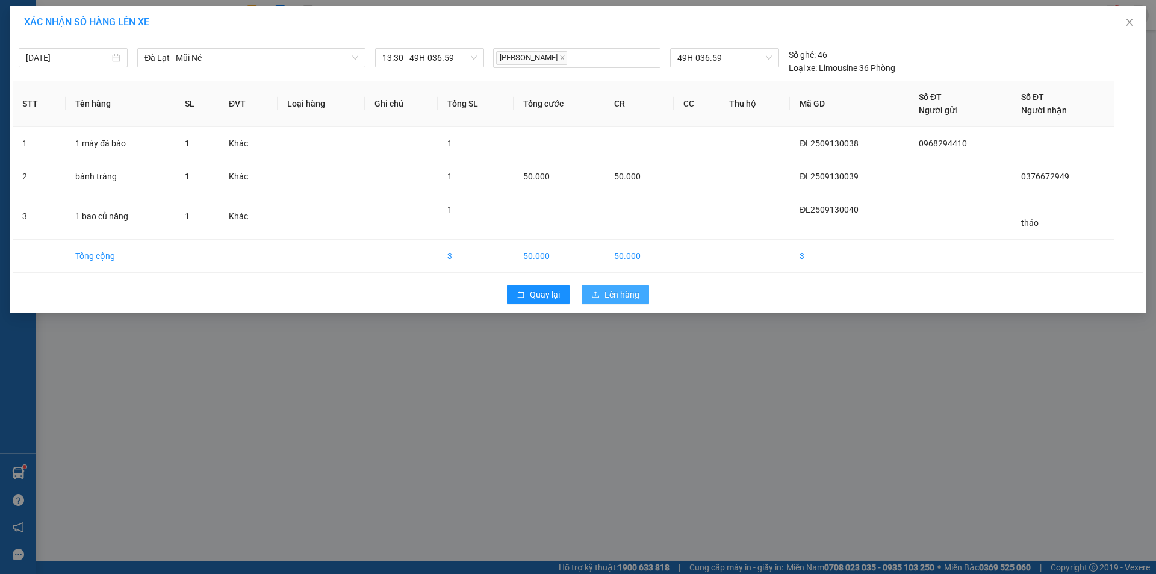
click at [620, 296] on span "Lên hàng" at bounding box center [622, 294] width 35 height 13
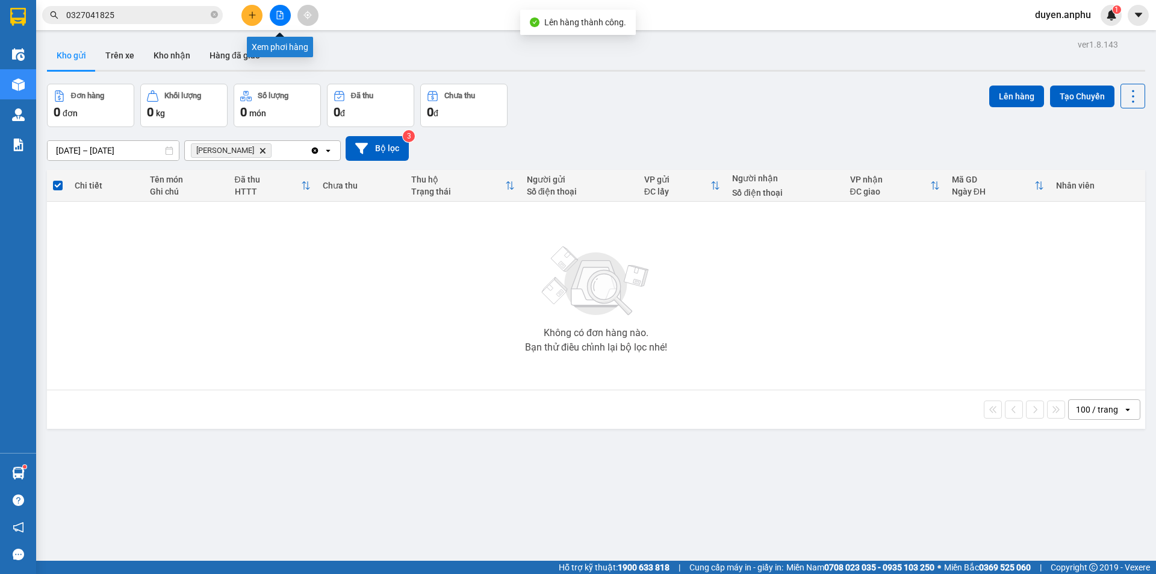
click at [287, 17] on button at bounding box center [280, 15] width 21 height 21
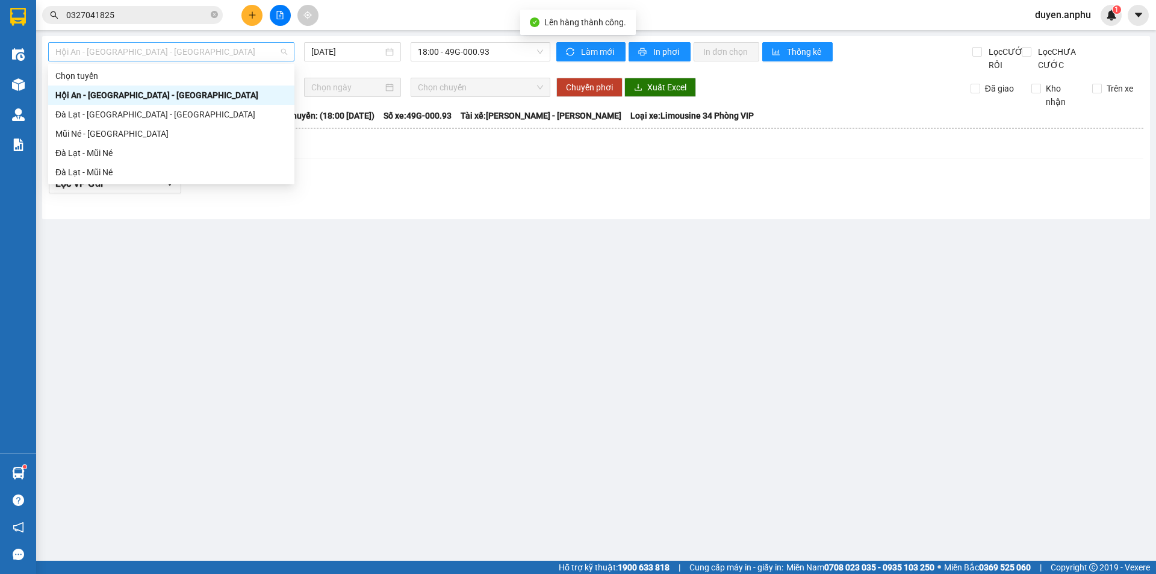
click at [158, 54] on span "Hội An - [GEOGRAPHIC_DATA] - [GEOGRAPHIC_DATA]" at bounding box center [171, 52] width 232 height 18
click at [110, 150] on div "Đà Lạt - Mũi Né" at bounding box center [171, 152] width 232 height 13
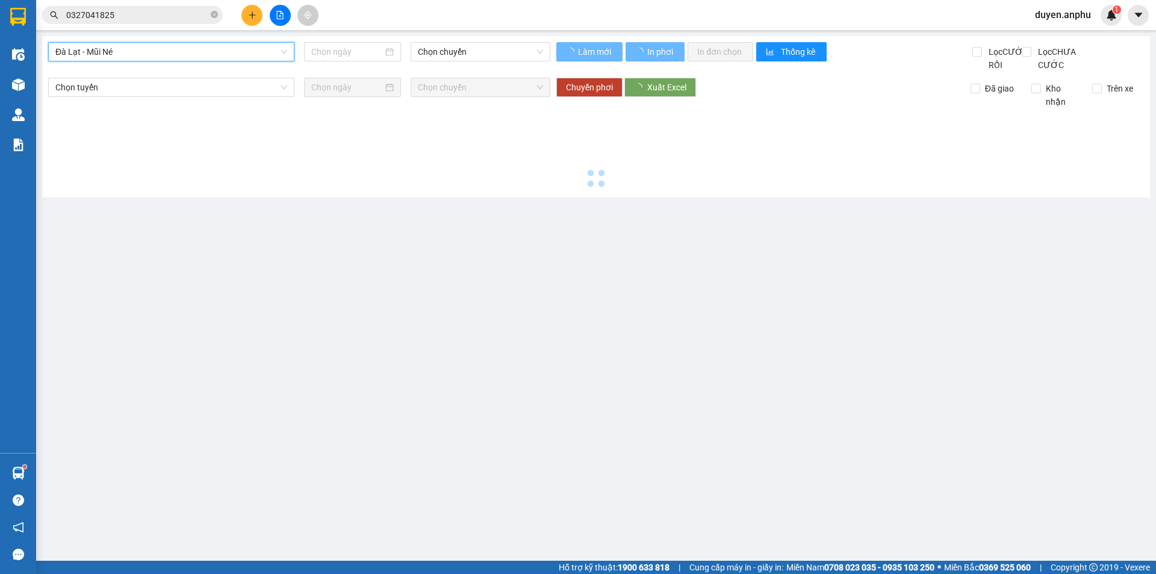
type input "[DATE]"
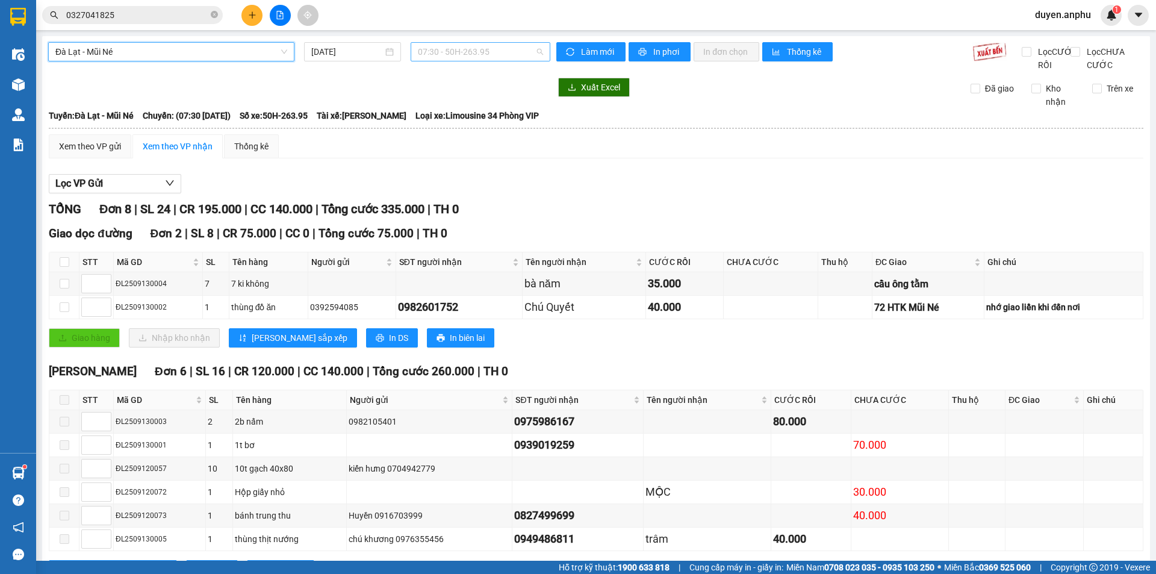
drag, startPoint x: 455, startPoint y: 49, endPoint x: 432, endPoint y: 105, distance: 60.5
click at [455, 50] on span "07:30 - 50H-263.95" at bounding box center [480, 52] width 125 height 18
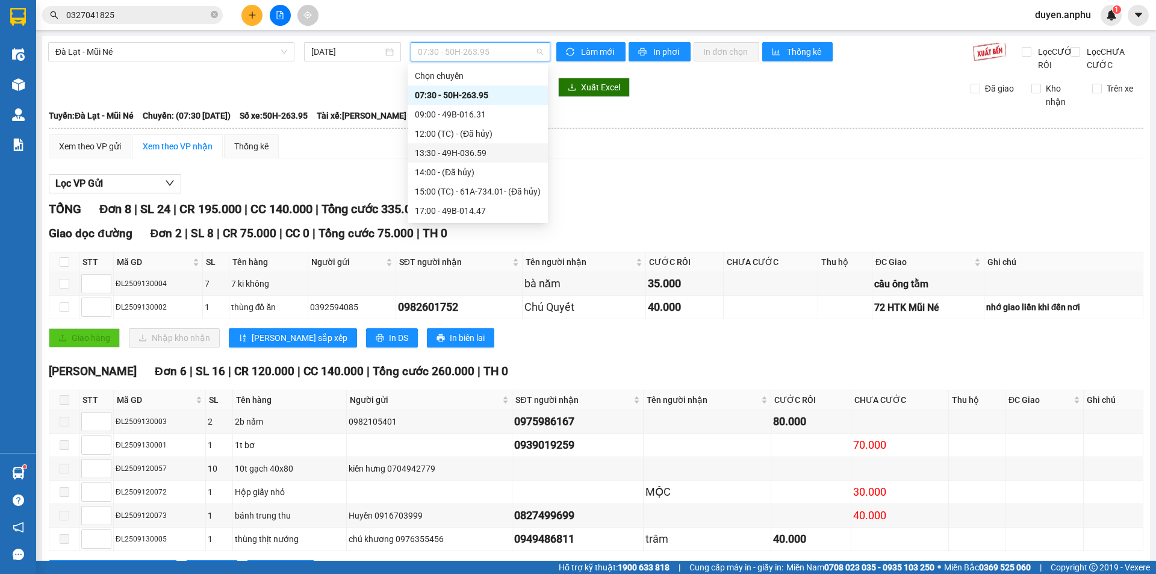
click at [436, 154] on div "13:30 - 49H-036.59" at bounding box center [478, 152] width 126 height 13
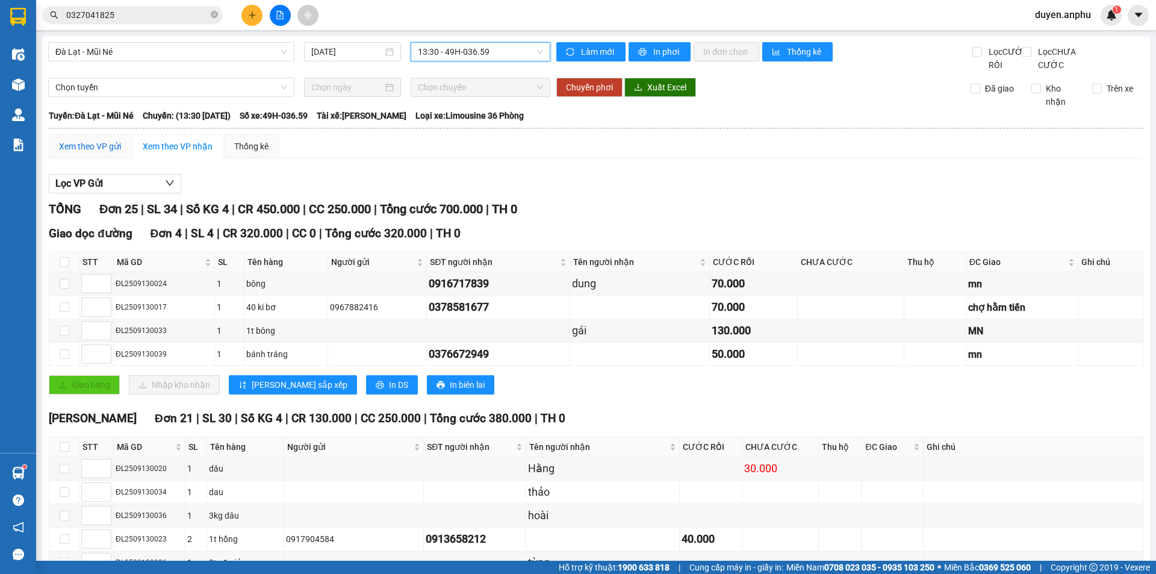
click at [93, 153] on div "Xem theo VP gửi" at bounding box center [90, 146] width 62 height 13
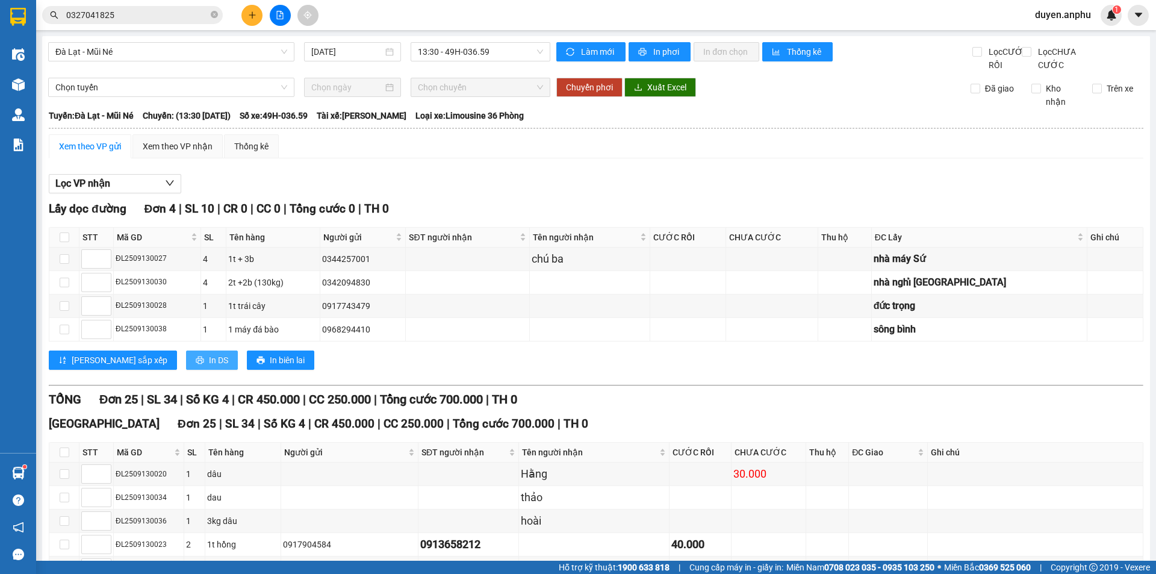
click at [209, 367] on span "In DS" at bounding box center [218, 360] width 19 height 13
click at [173, 153] on div "Xem theo VP nhận" at bounding box center [178, 146] width 70 height 13
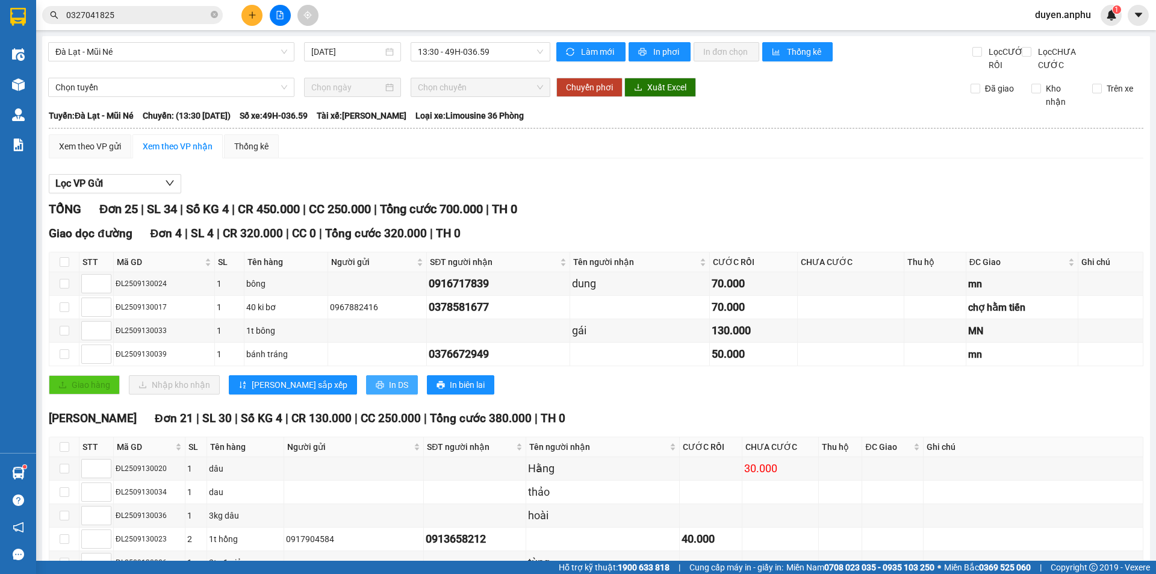
click at [389, 391] on span "In DS" at bounding box center [398, 384] width 19 height 13
